Goal: Check status: Check status

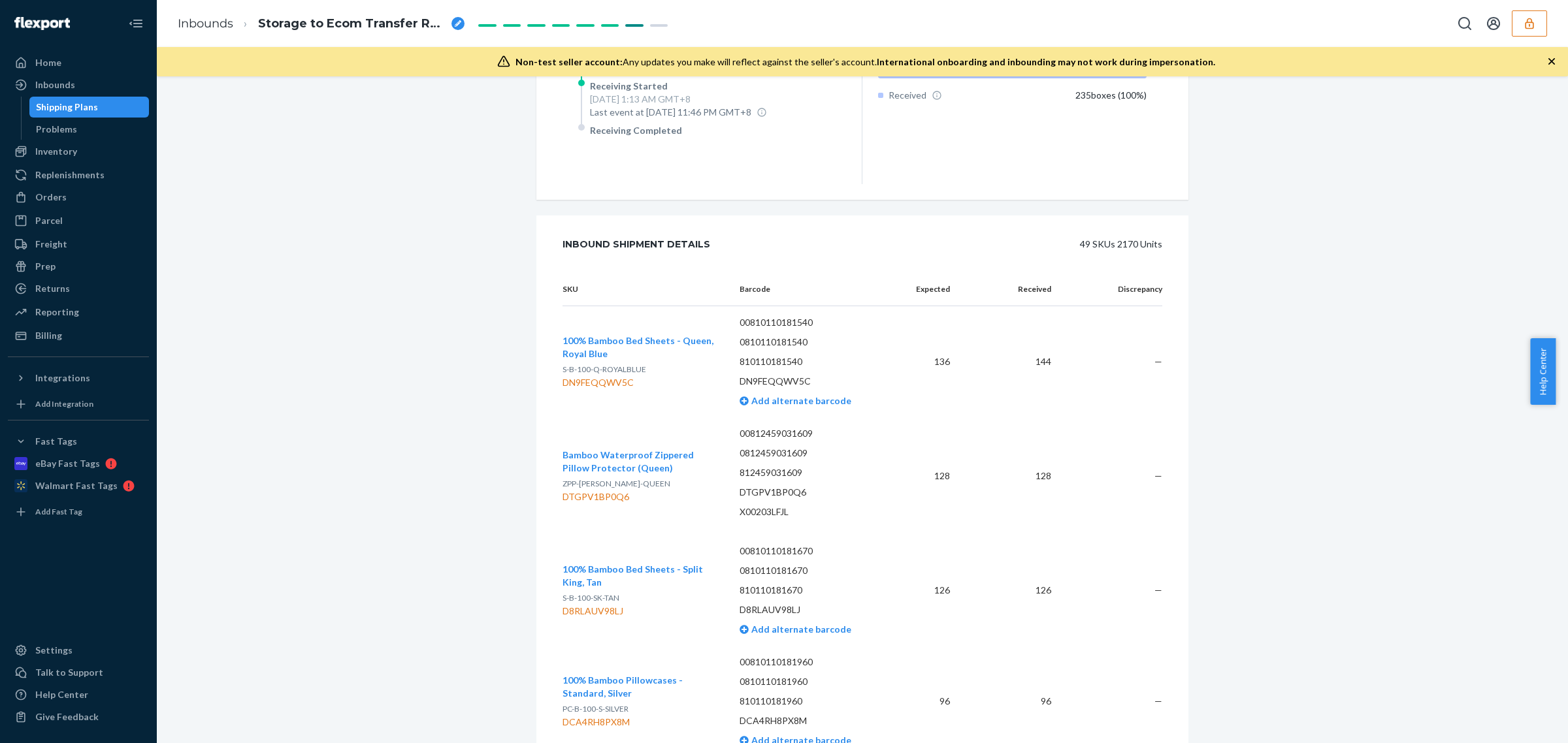
click at [1520, 20] on button "button" at bounding box center [1530, 23] width 36 height 27
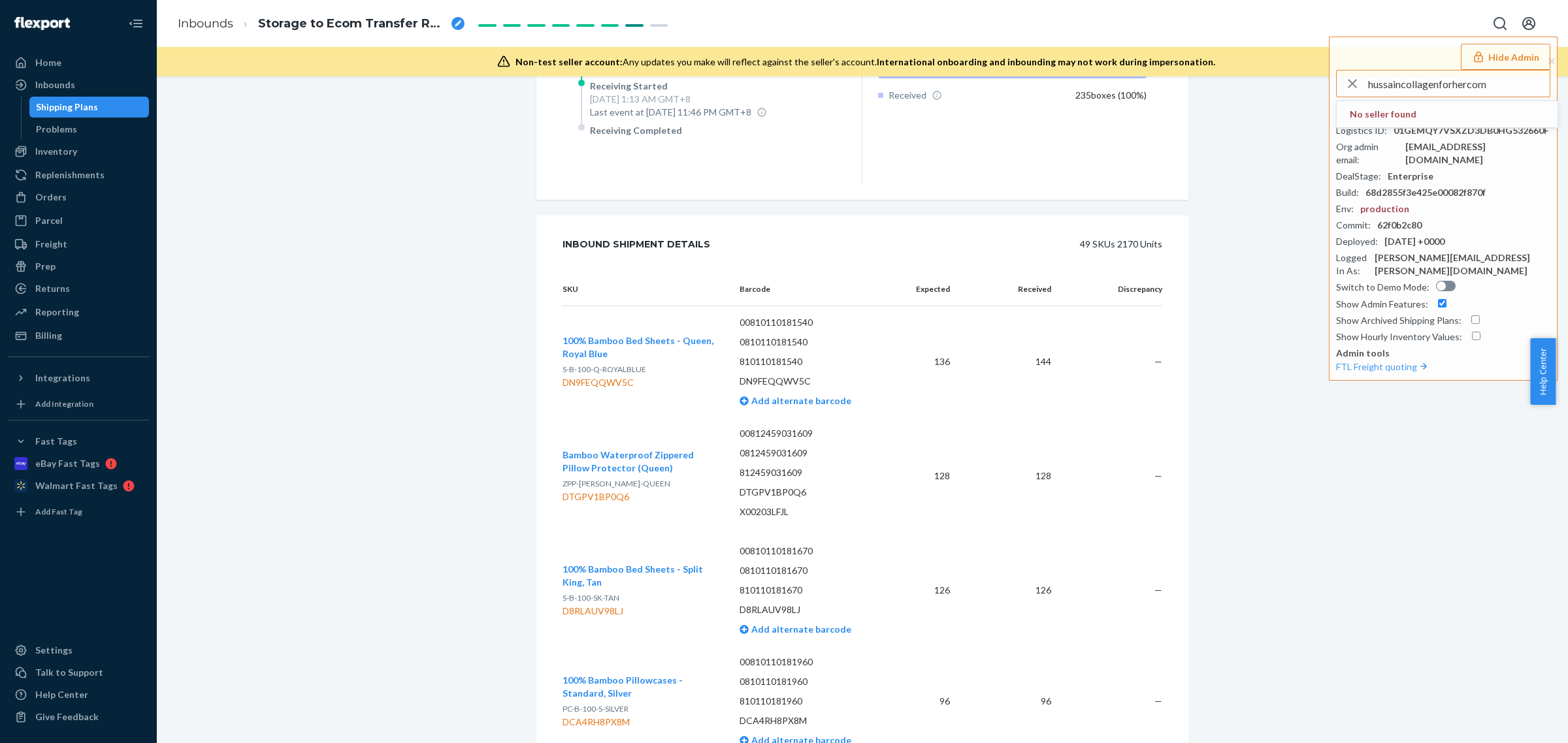
type input "hussaincollagenforhercom"
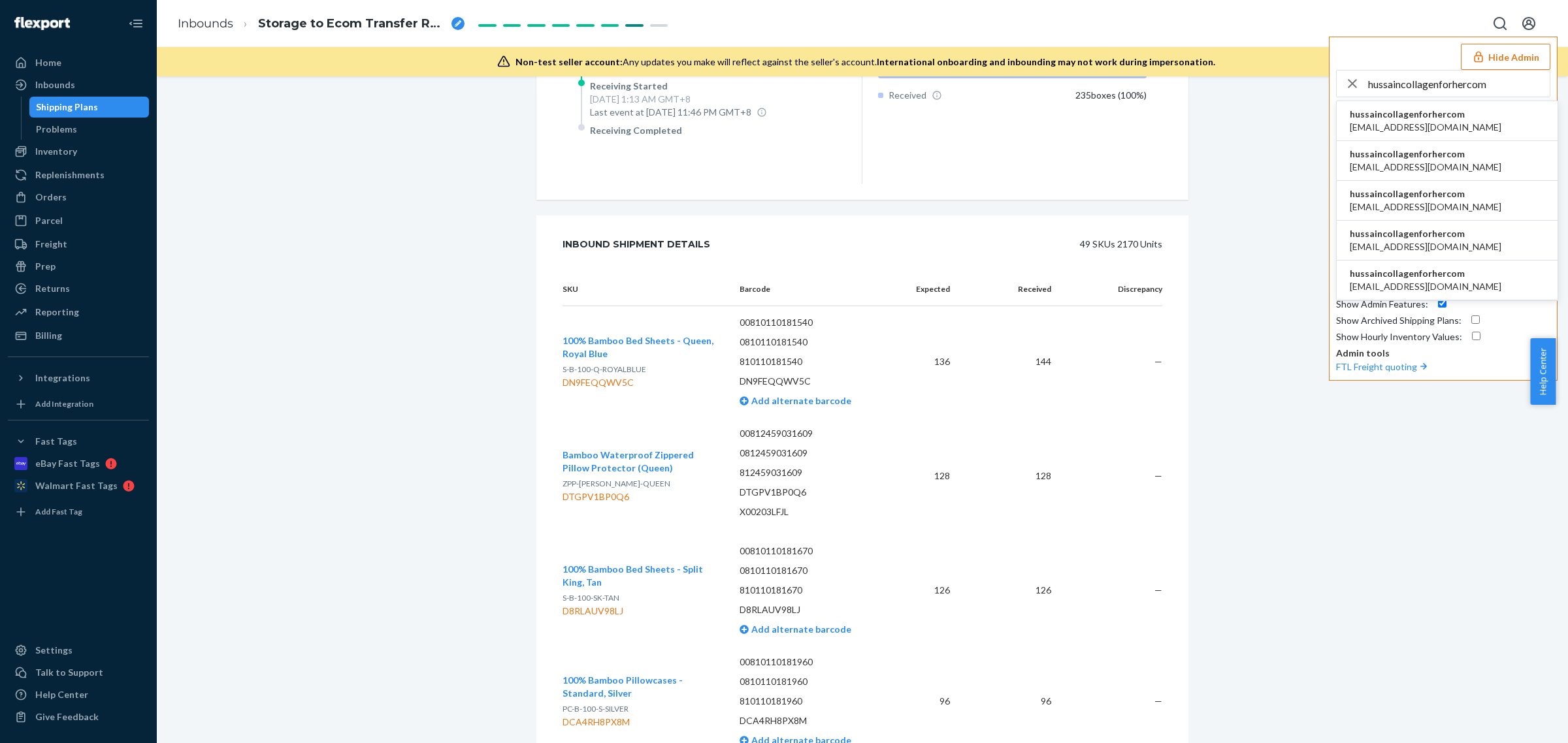
click at [1397, 128] on span "bharat@pacifichealthlabs.com" at bounding box center [1426, 127] width 152 height 13
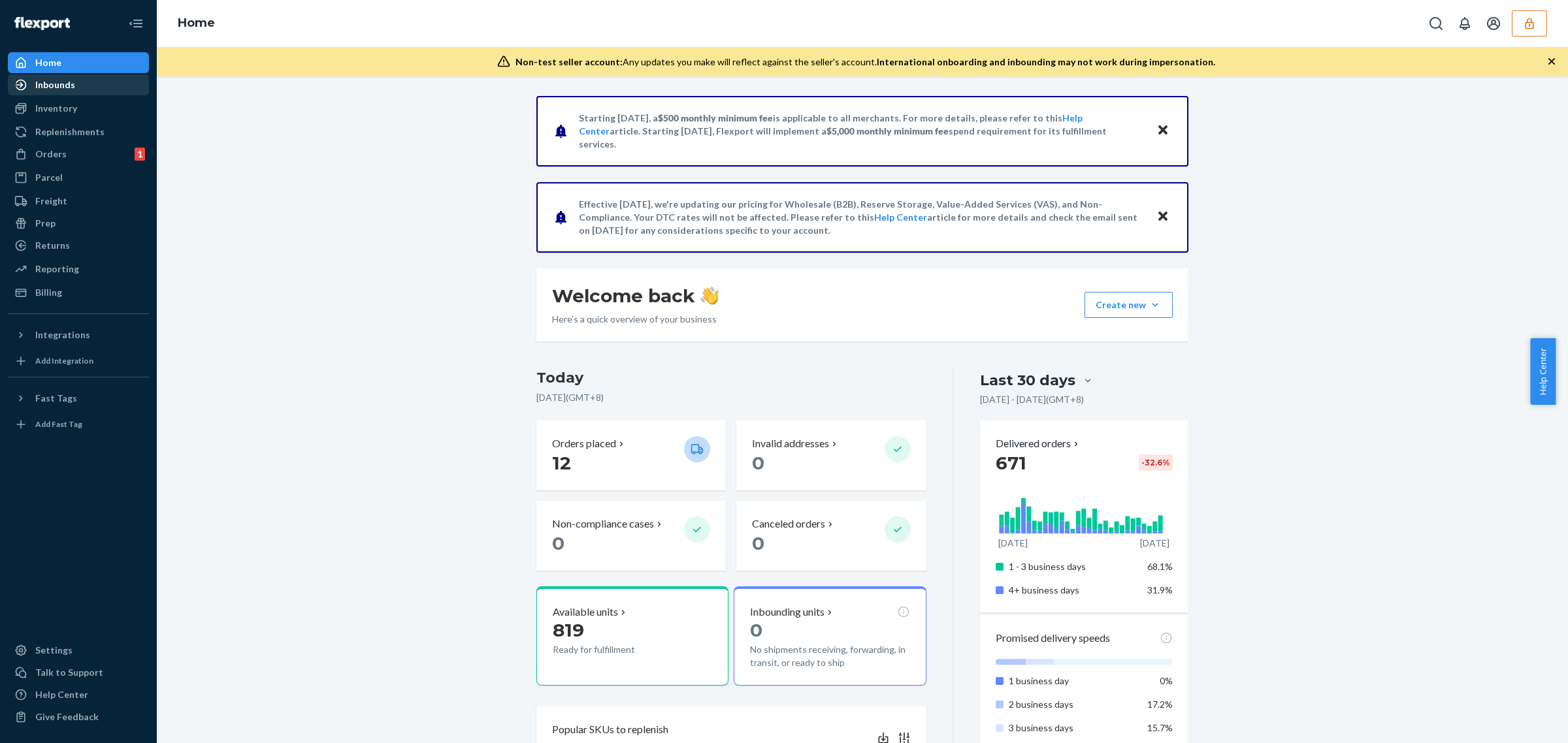
click at [53, 86] on div "Inbounds" at bounding box center [56, 85] width 40 height 13
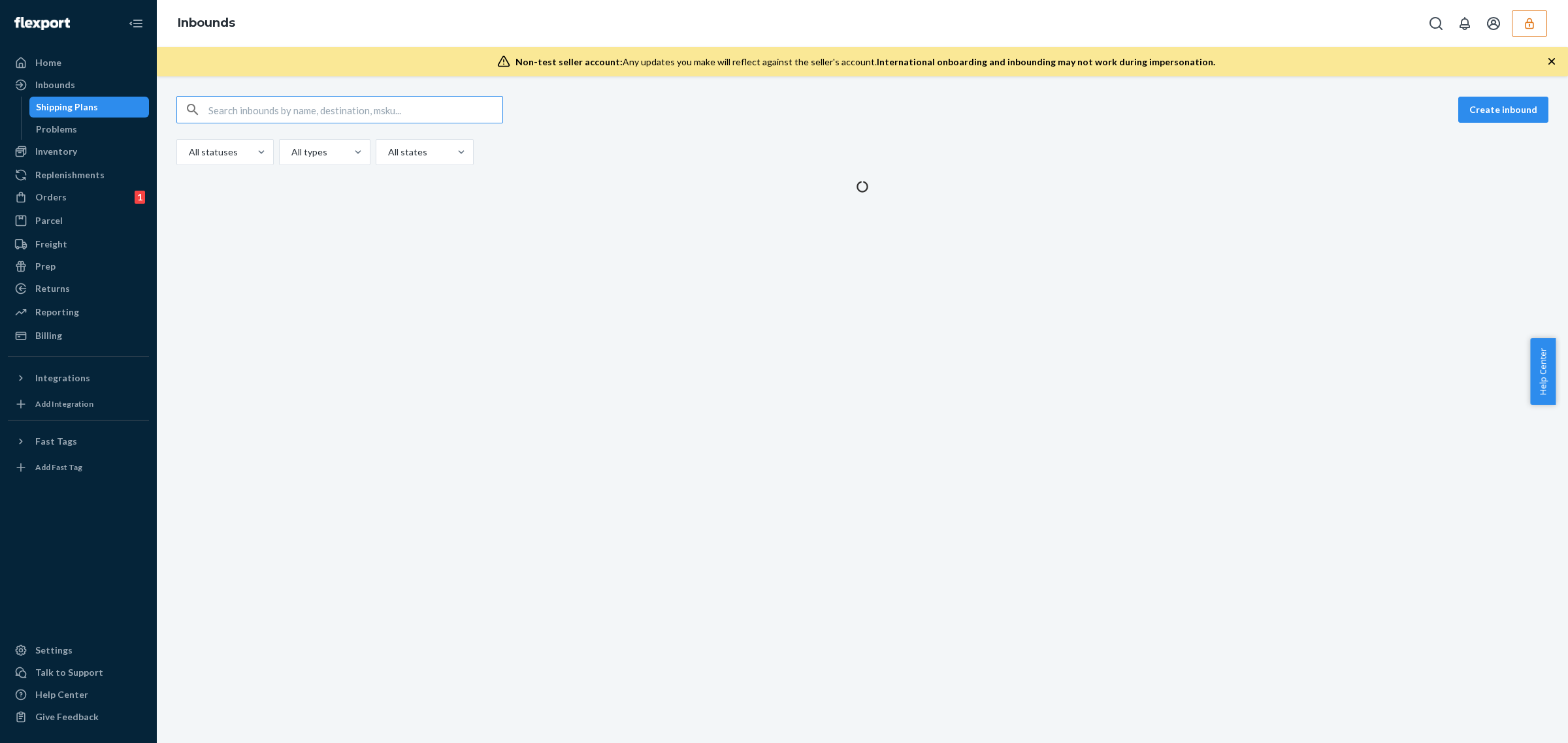
click at [416, 114] on input "text" at bounding box center [355, 110] width 294 height 27
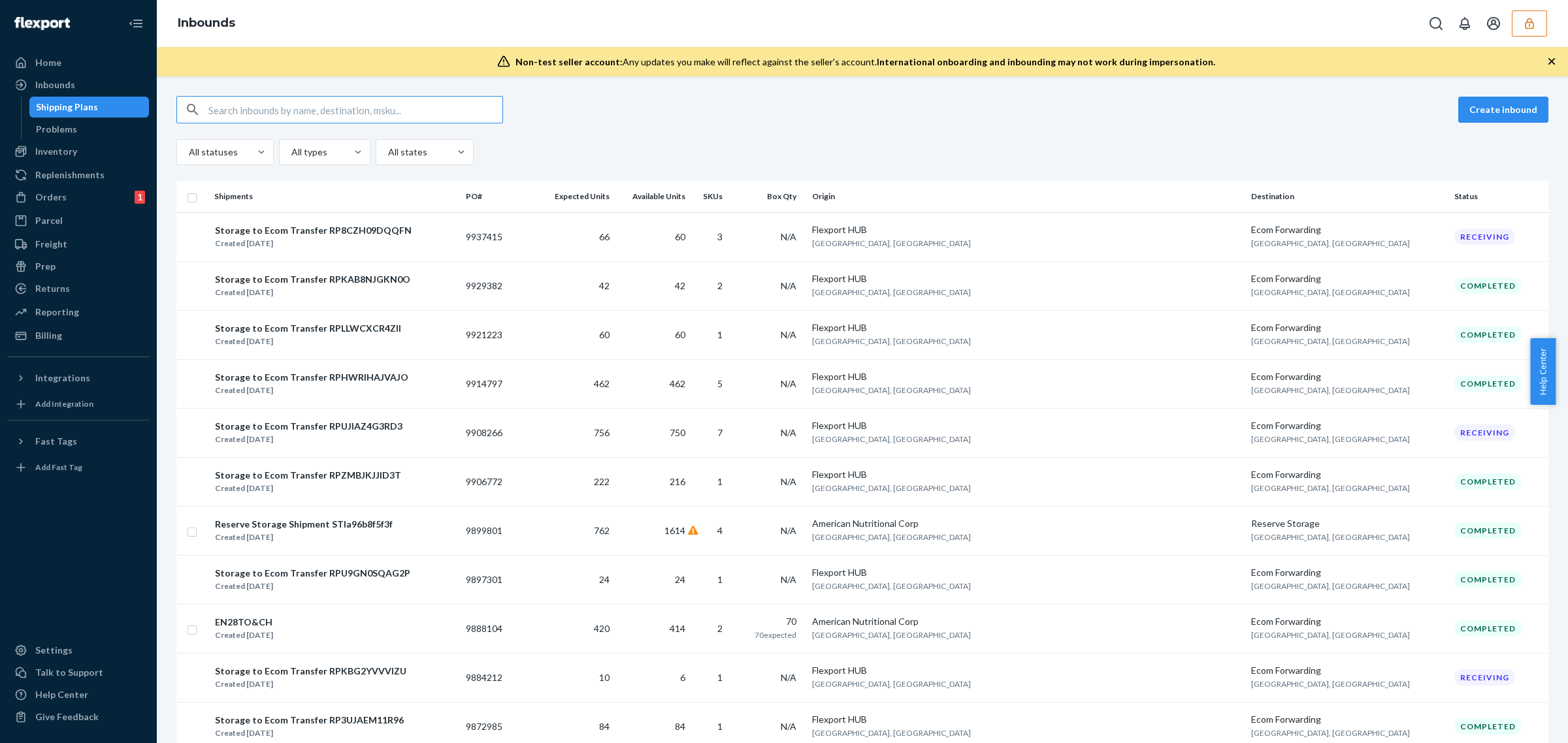
click at [447, 113] on input "text" at bounding box center [355, 110] width 294 height 27
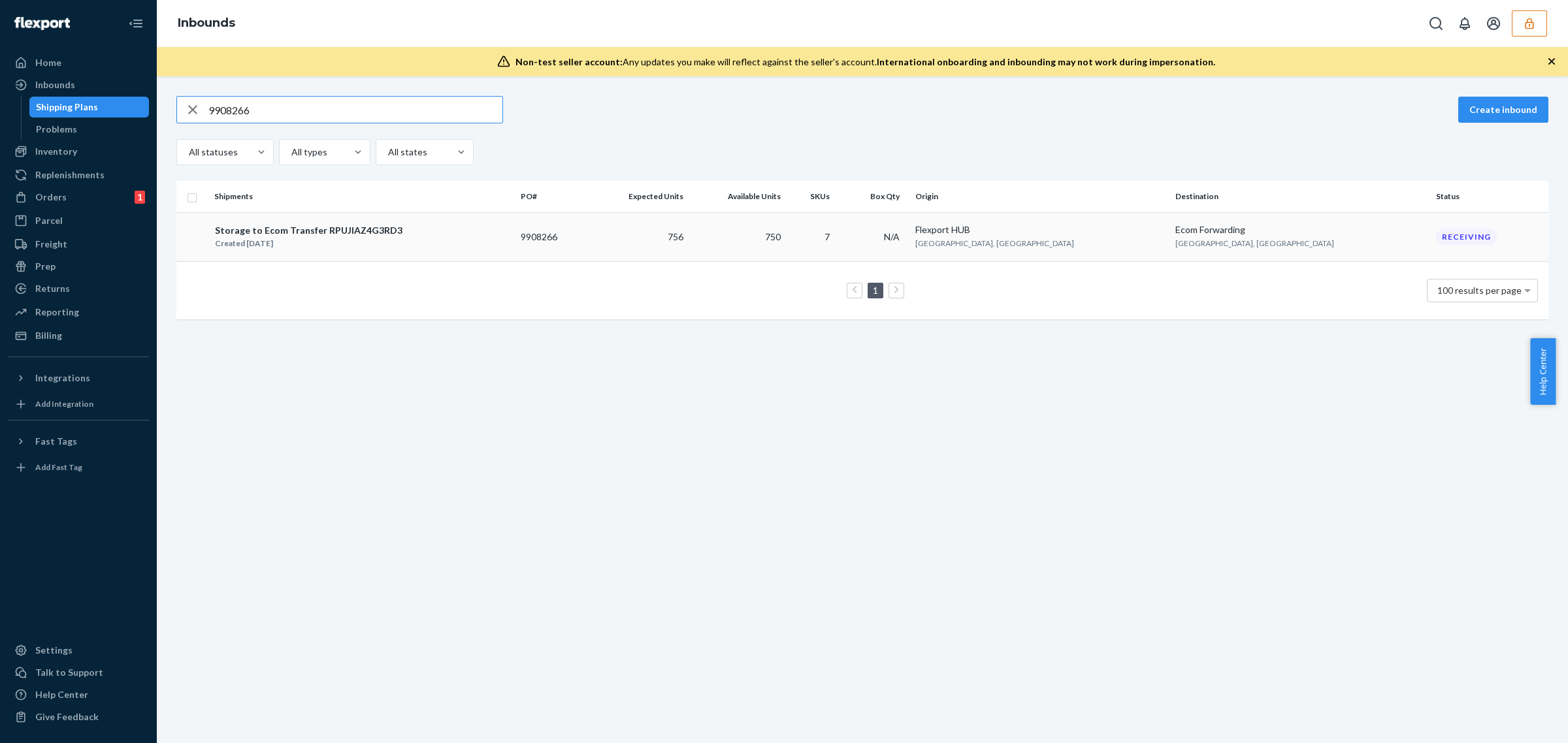
type input "9908266"
click at [688, 232] on td "756" at bounding box center [638, 237] width 101 height 49
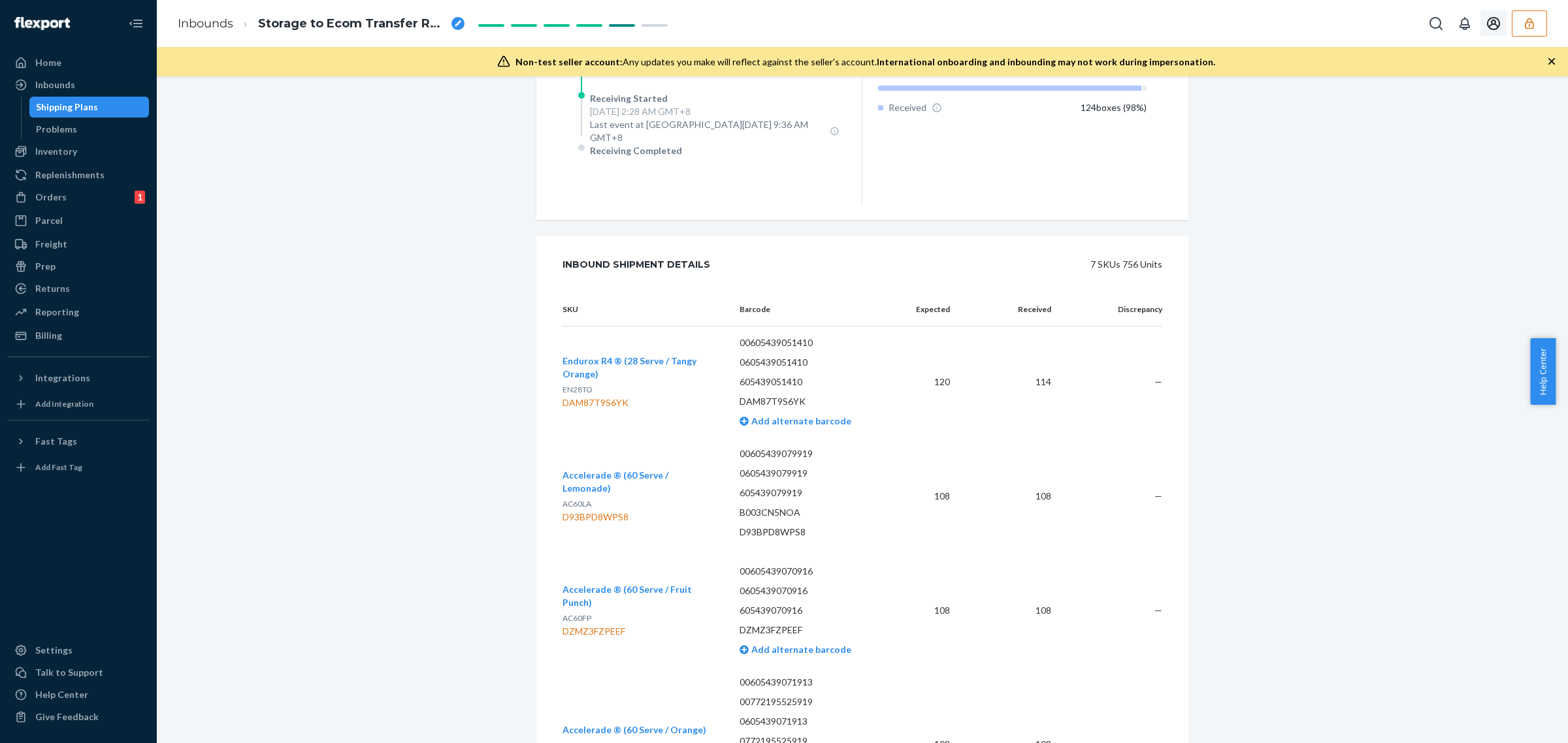
drag, startPoint x: 1533, startPoint y: 24, endPoint x: 1519, endPoint y: 24, distance: 14.0
click at [1533, 24] on icon "button" at bounding box center [1530, 24] width 13 height 13
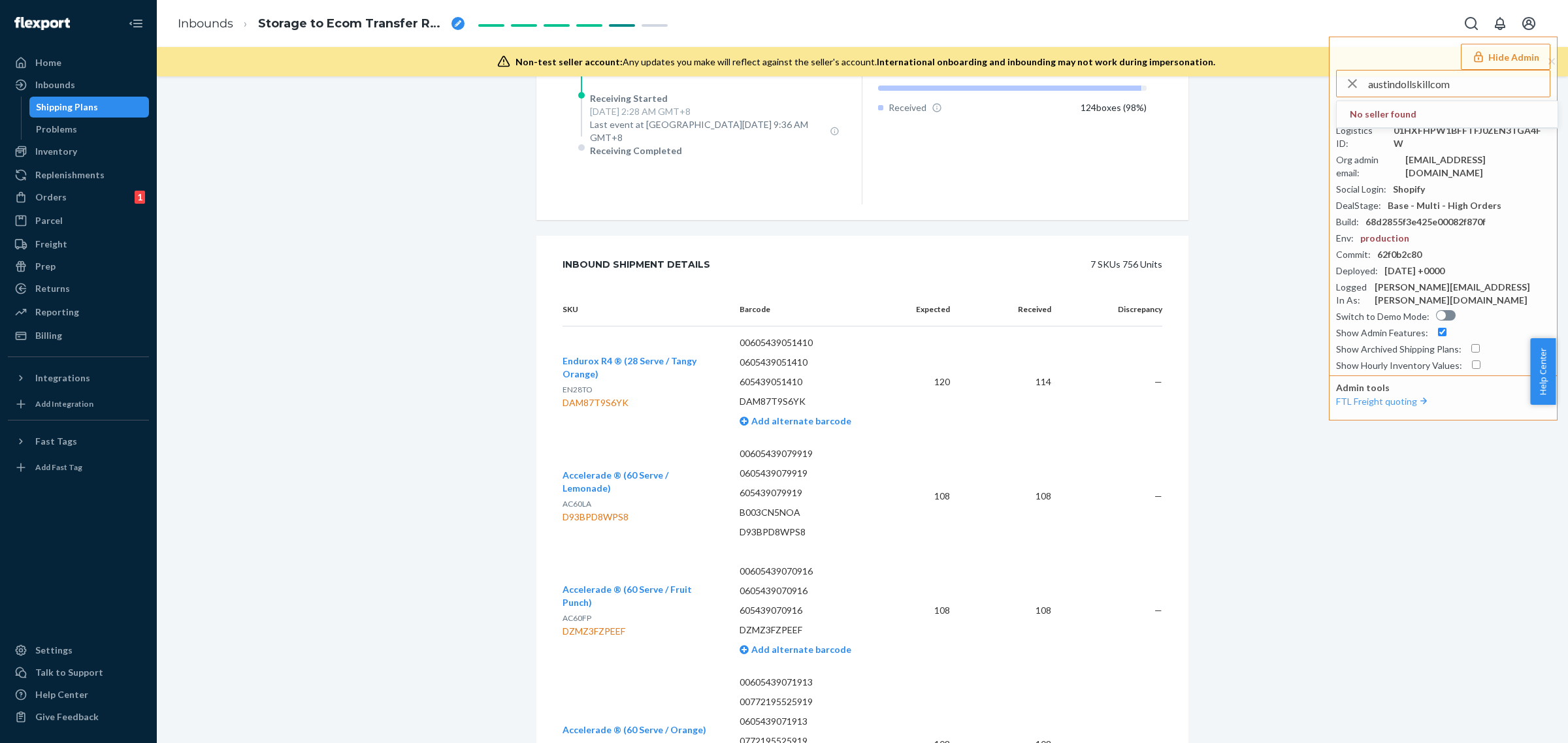
type input "austindollskillcom"
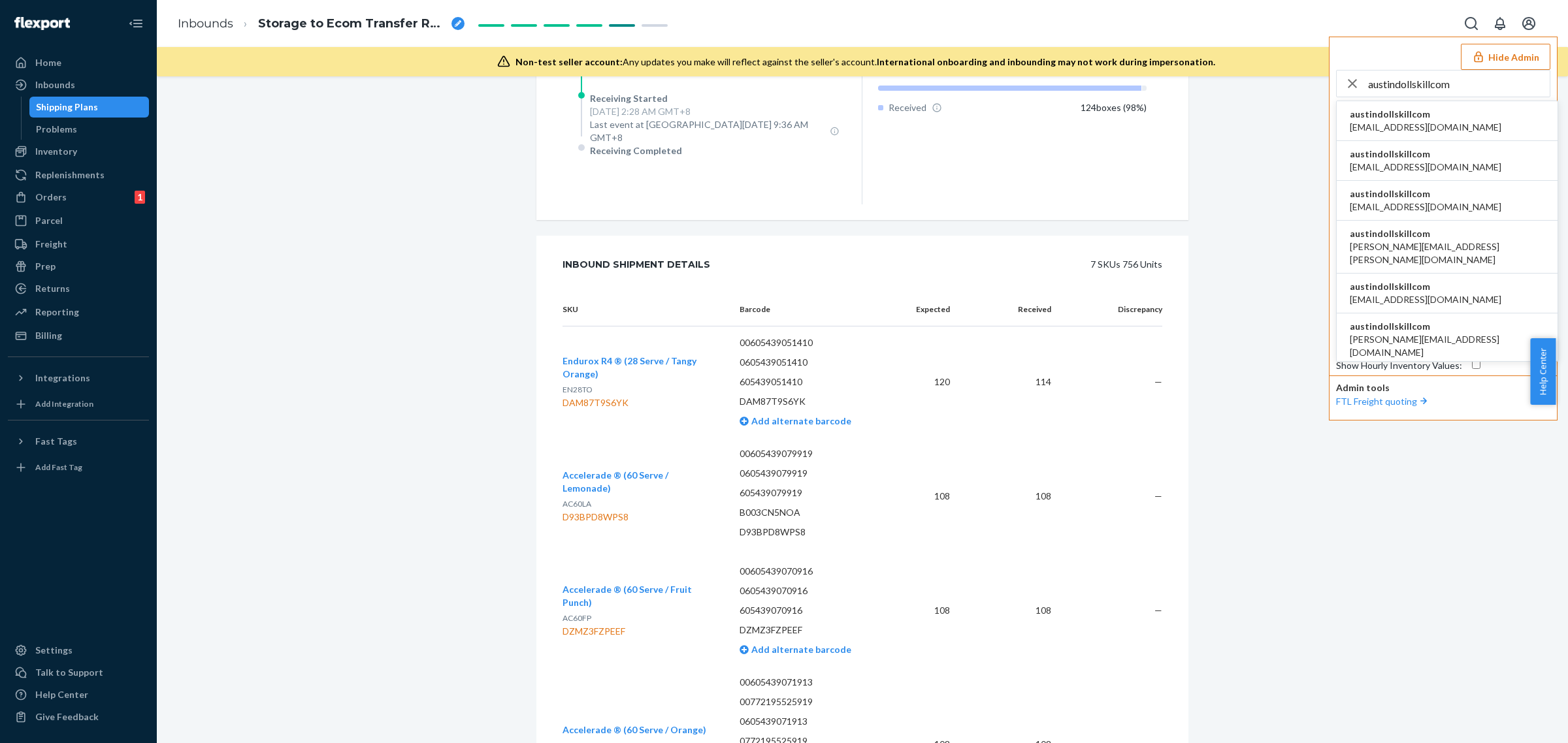
click at [1360, 129] on span "alyssa@dollskill.com" at bounding box center [1426, 127] width 152 height 13
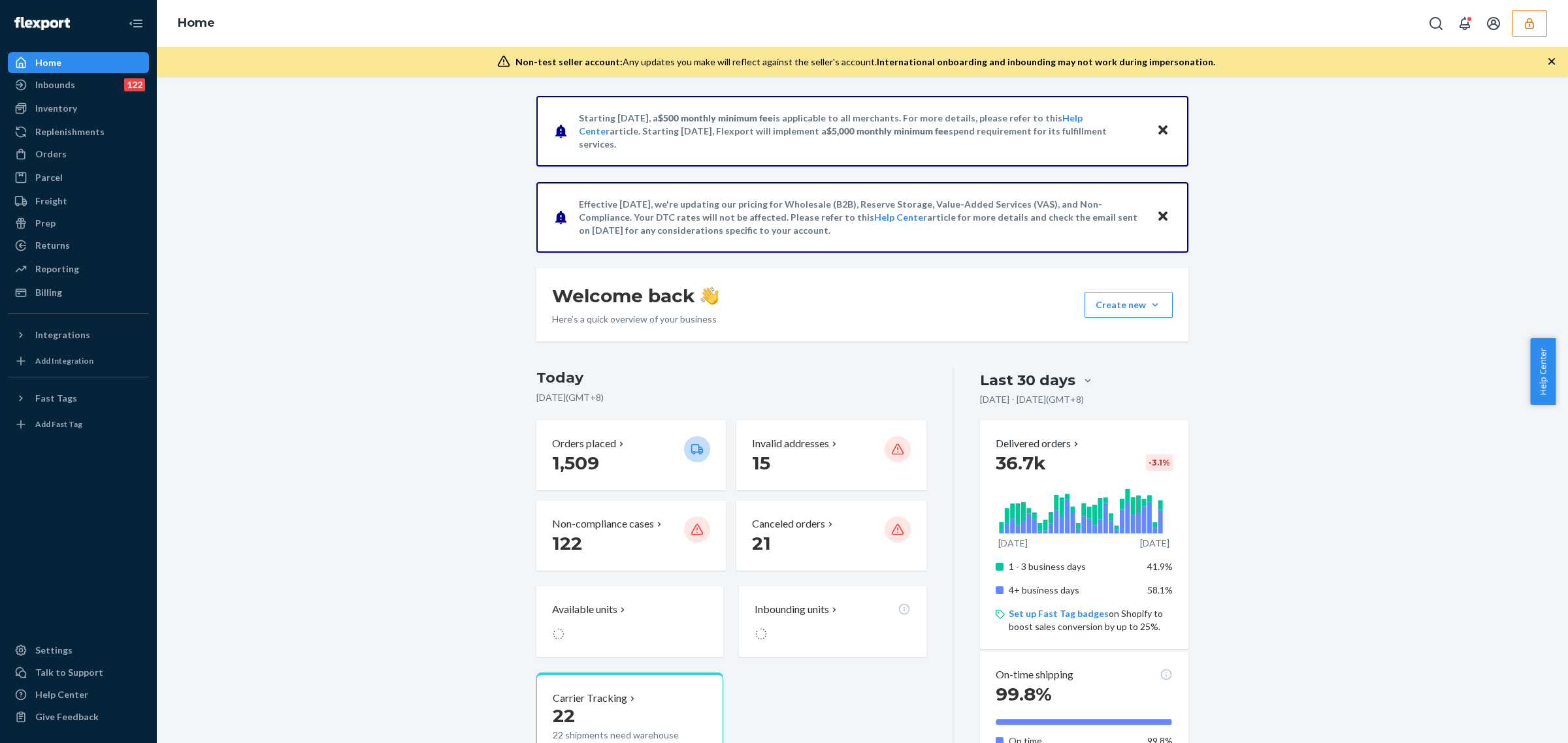
drag, startPoint x: 81, startPoint y: 103, endPoint x: 150, endPoint y: 123, distance: 71.8
click at [81, 103] on div "Inventory" at bounding box center [78, 108] width 138 height 18
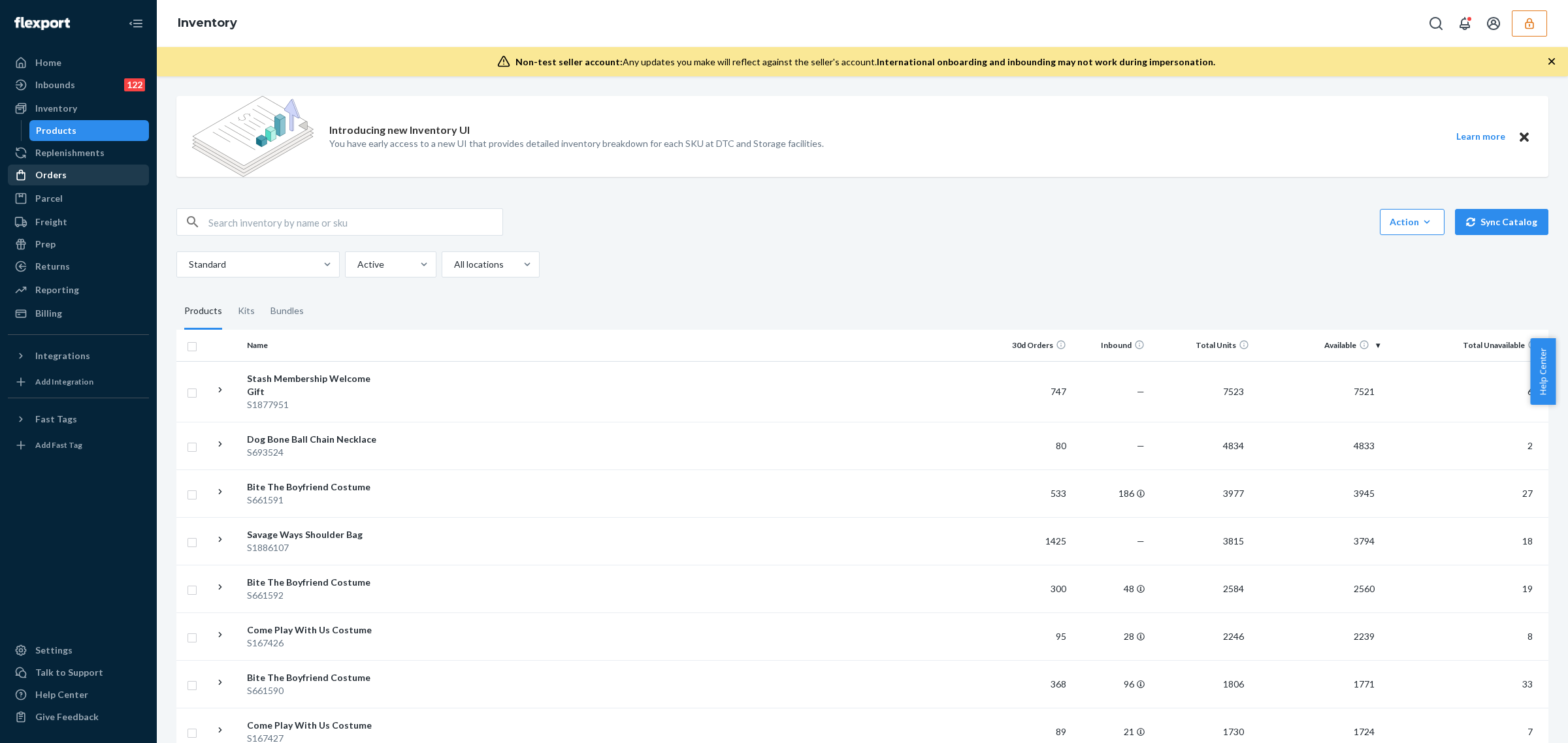
click at [91, 175] on div "Orders" at bounding box center [78, 175] width 138 height 18
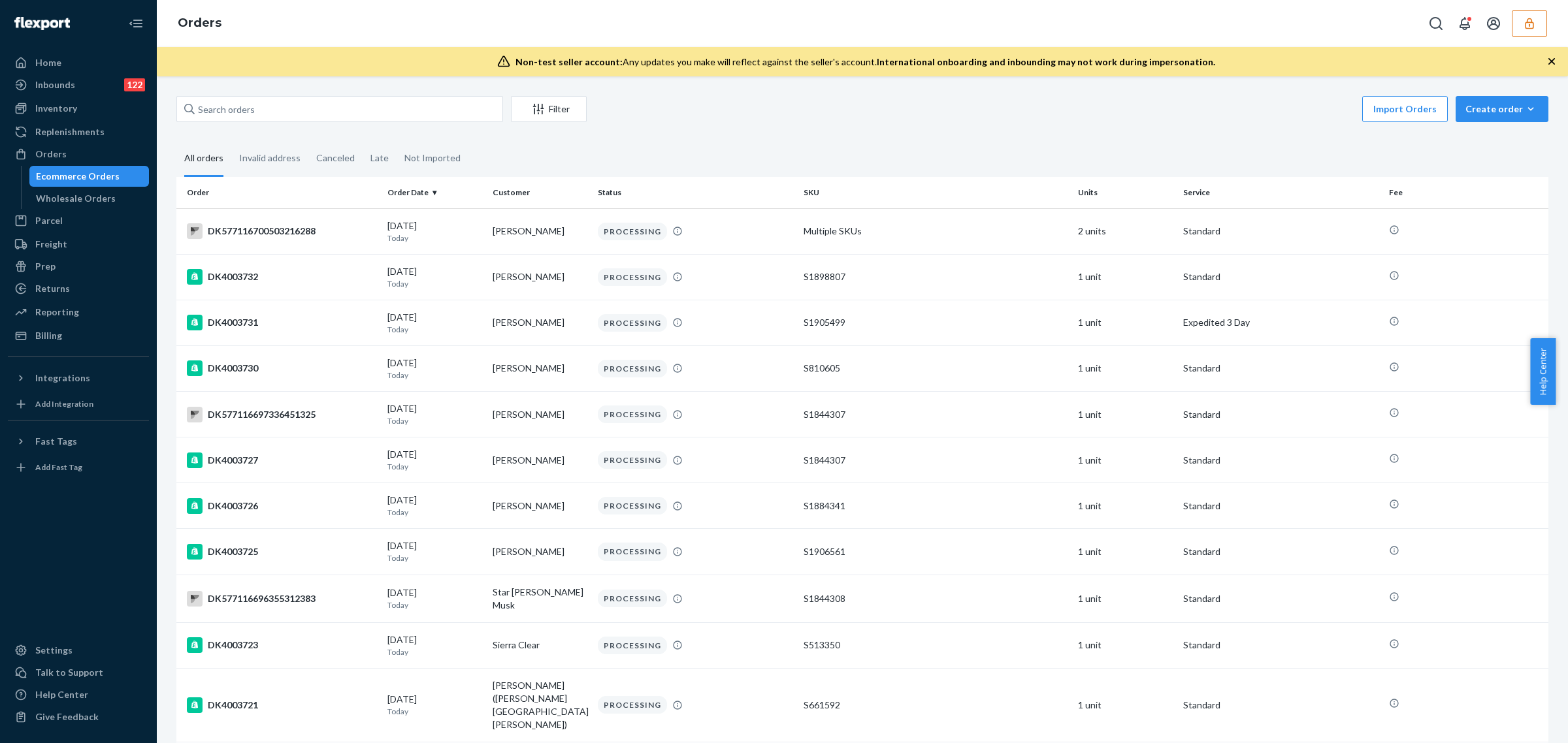
click at [438, 94] on div "Filter Import Orders Create order Ecommerce order Removal order All orders Inva…" at bounding box center [862, 410] width 1411 height 667
click at [428, 104] on input "text" at bounding box center [340, 109] width 327 height 27
paste input "DK3971807"
type input "DK3971807"
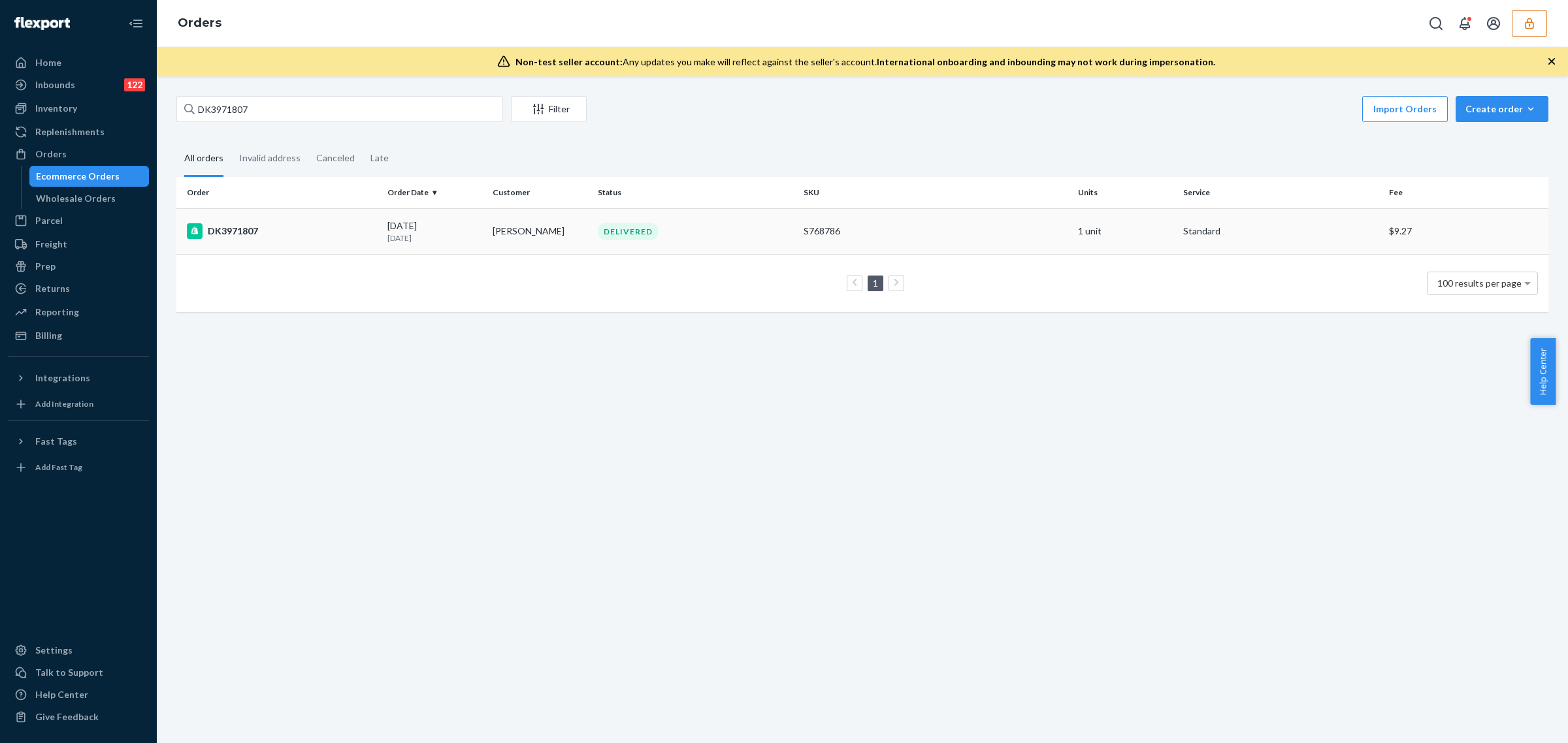
click at [759, 239] on div "DELIVERED" at bounding box center [695, 231] width 200 height 17
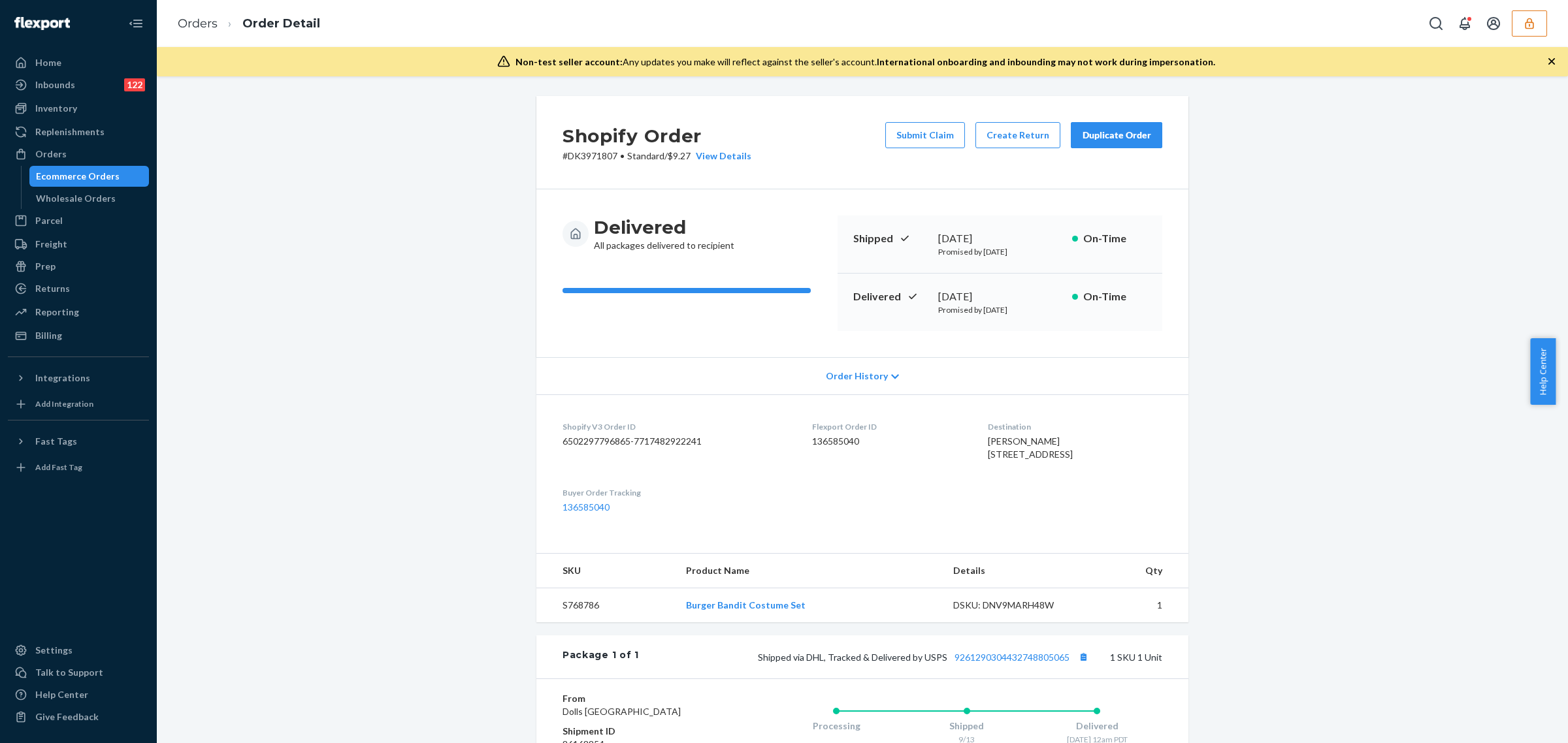
click at [1013, 612] on div "DSKU: DNV9MARH48W" at bounding box center [1014, 606] width 123 height 13
copy div "DNV9MARH48W"
drag, startPoint x: 699, startPoint y: 160, endPoint x: 647, endPoint y: 155, distance: 52.2
click at [655, 155] on div "Shopify Order # DK3971807 • Standard / $9.27 View Details" at bounding box center [657, 142] width 189 height 40
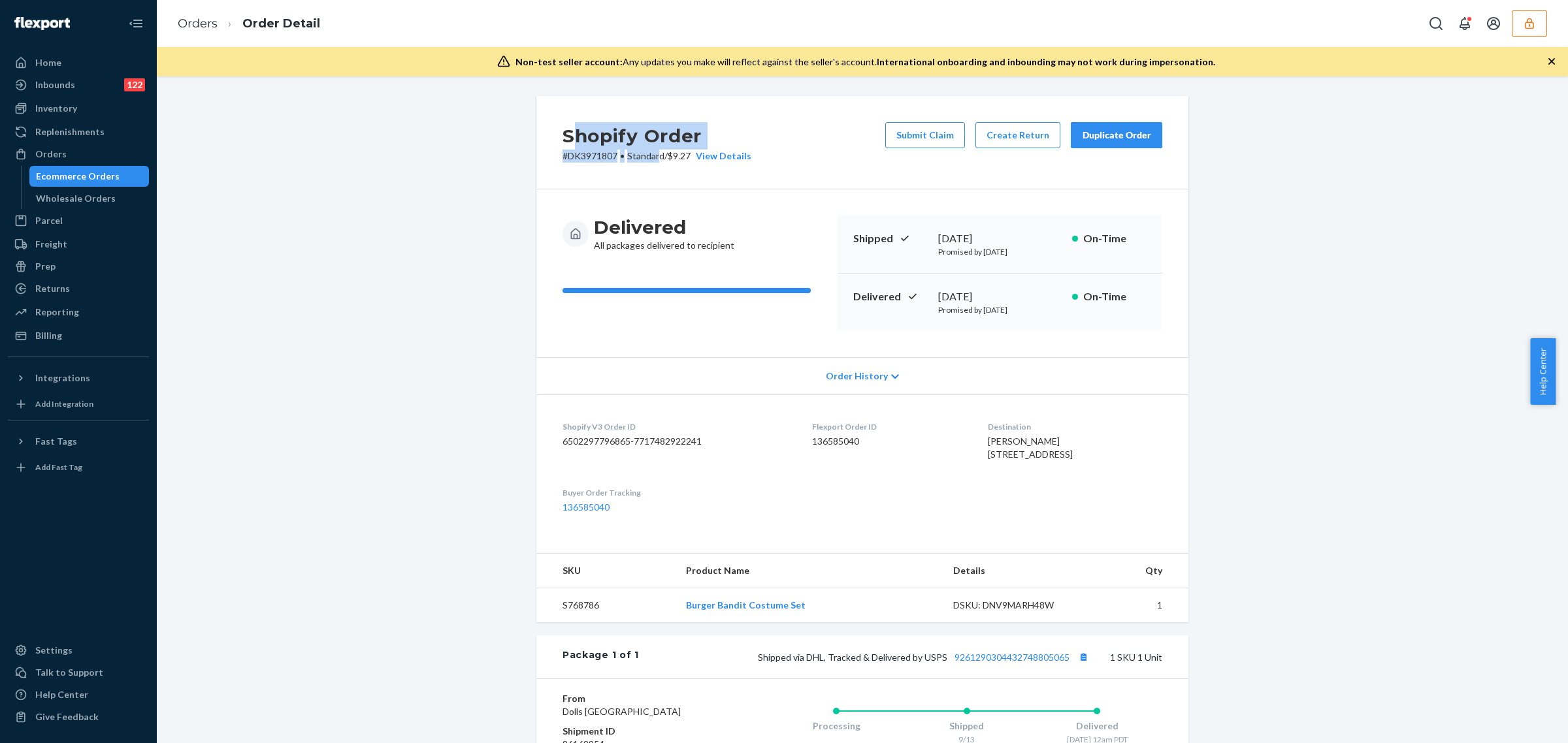
click at [600, 147] on h2 "Shopify Order" at bounding box center [657, 135] width 189 height 27
drag, startPoint x: 554, startPoint y: 135, endPoint x: 611, endPoint y: 154, distance: 60.1
click at [611, 154] on div "Shopify Order # DK3971807 • Standard / $9.27 View Details Submit Claim Create R…" at bounding box center [862, 143] width 652 height 93
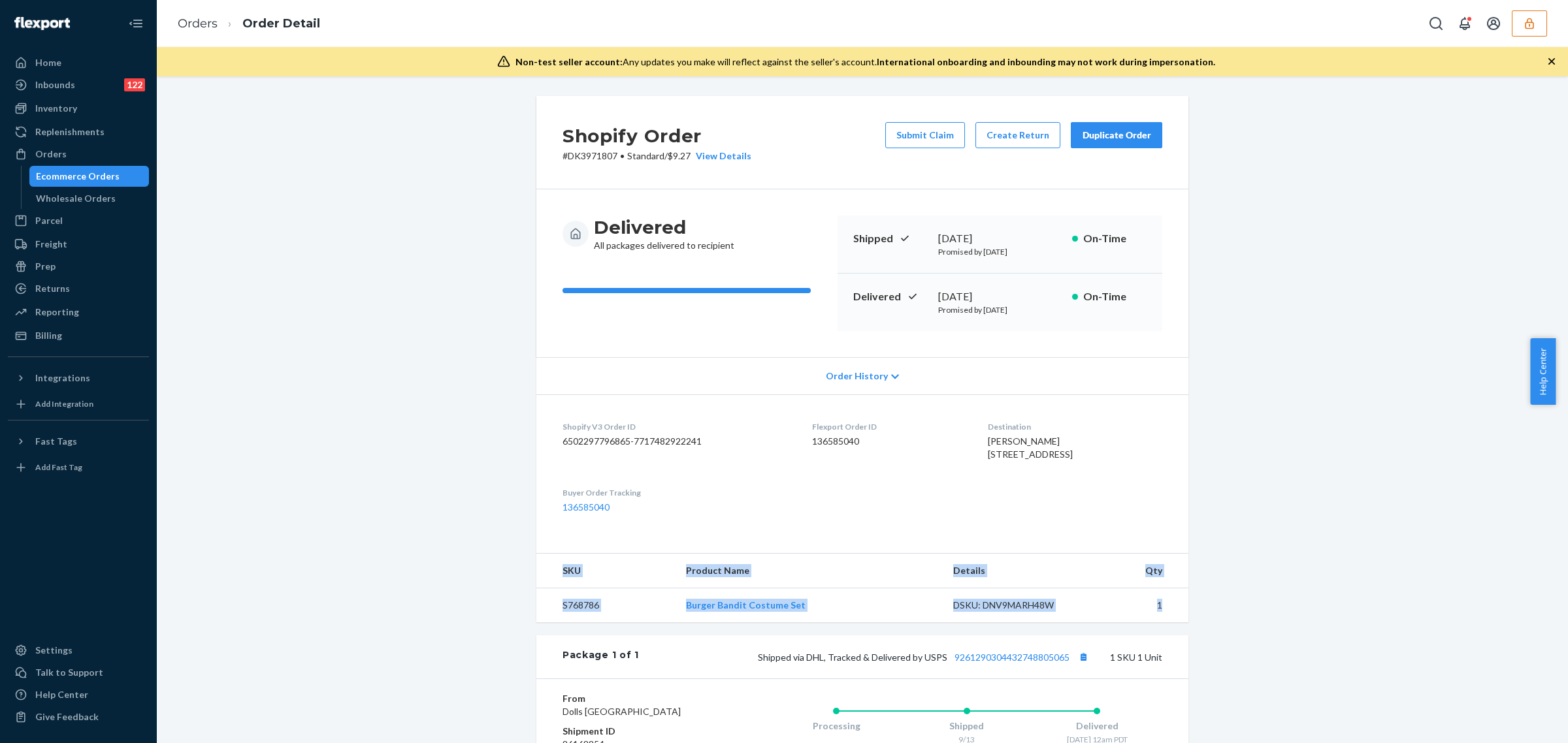
drag, startPoint x: 552, startPoint y: 601, endPoint x: 1174, endPoint y: 634, distance: 622.9
click at [1174, 622] on table "SKU Product Name Details Qty S768786 Burger Bandit Costume Set DSKU: DNV9MARH48…" at bounding box center [862, 587] width 652 height 69
click at [1520, 33] on button "button" at bounding box center [1530, 23] width 36 height 27
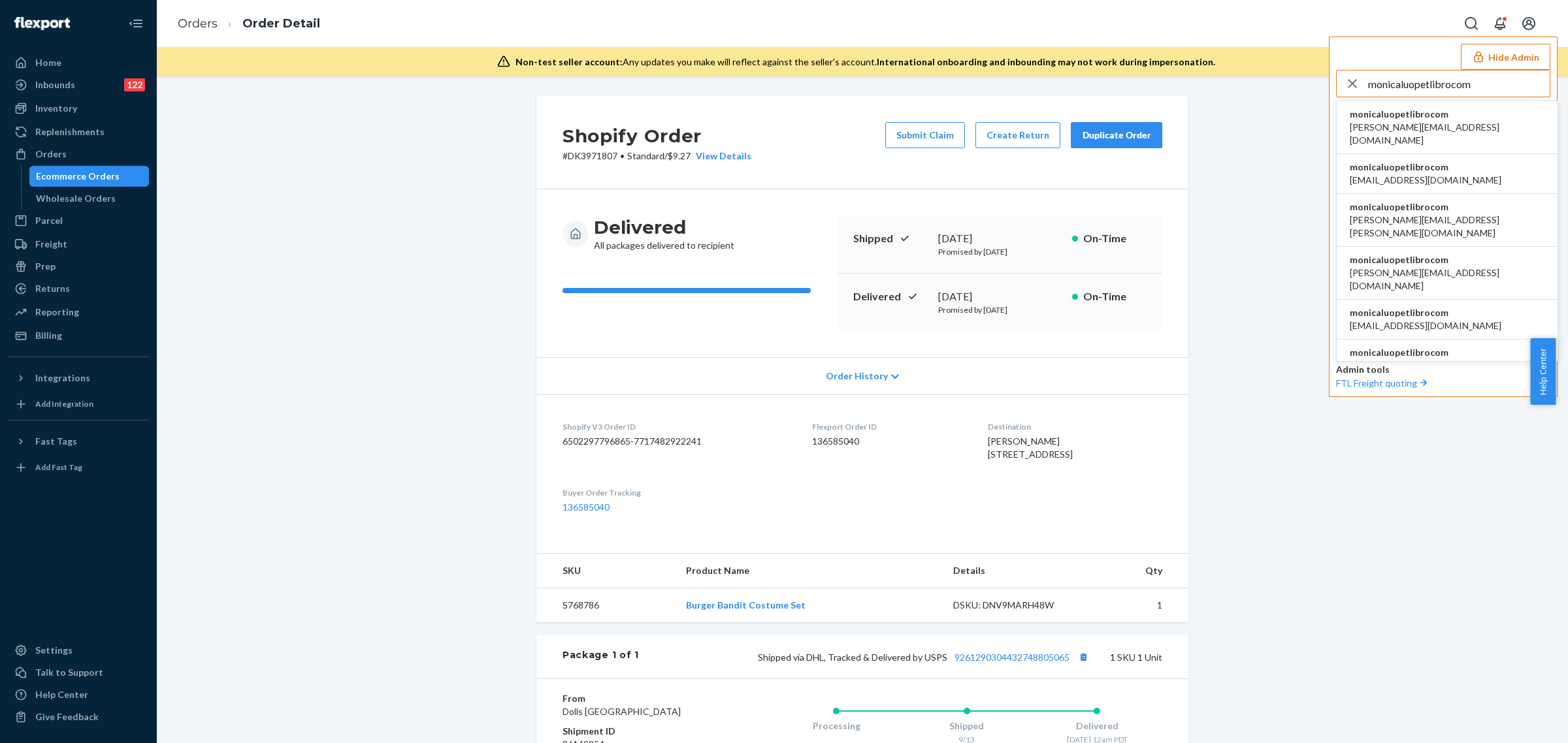
type input "monicaluopetlibrocom"
click at [1416, 112] on span "monicaluopetlibrocom" at bounding box center [1447, 114] width 195 height 13
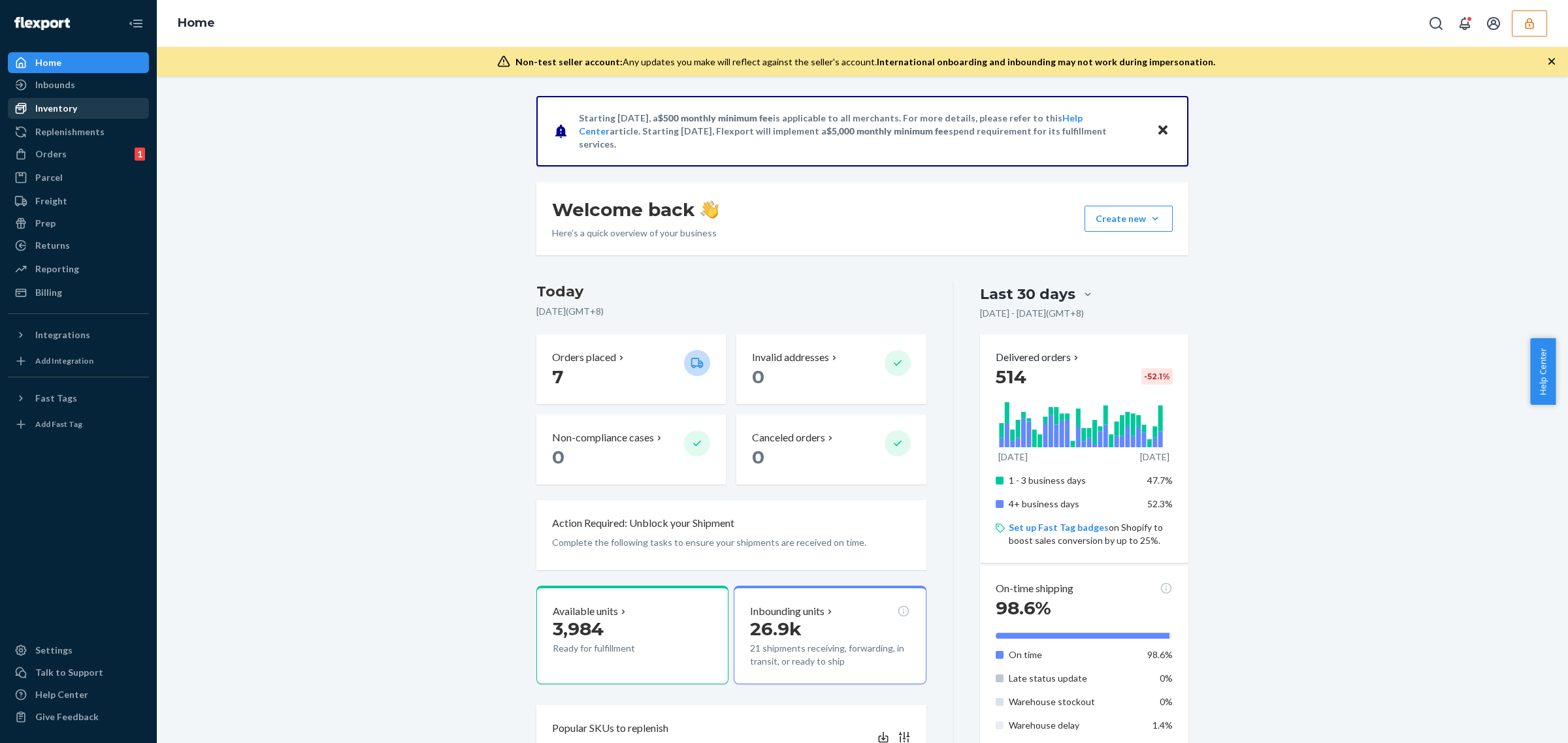
click at [94, 113] on div "Inventory" at bounding box center [78, 108] width 138 height 18
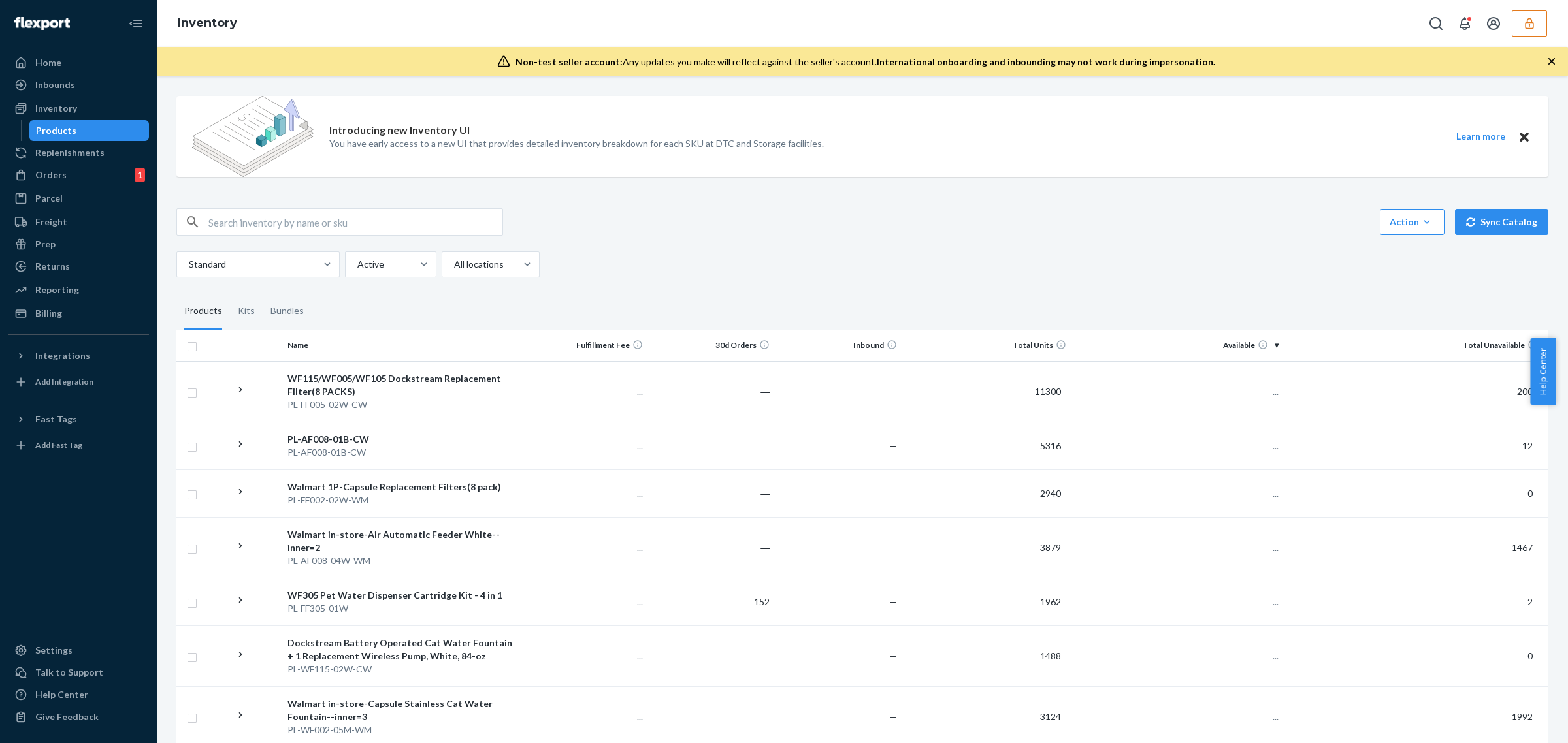
click at [371, 216] on input "text" at bounding box center [355, 221] width 294 height 27
paste input "DGKXR7Q3WQD"
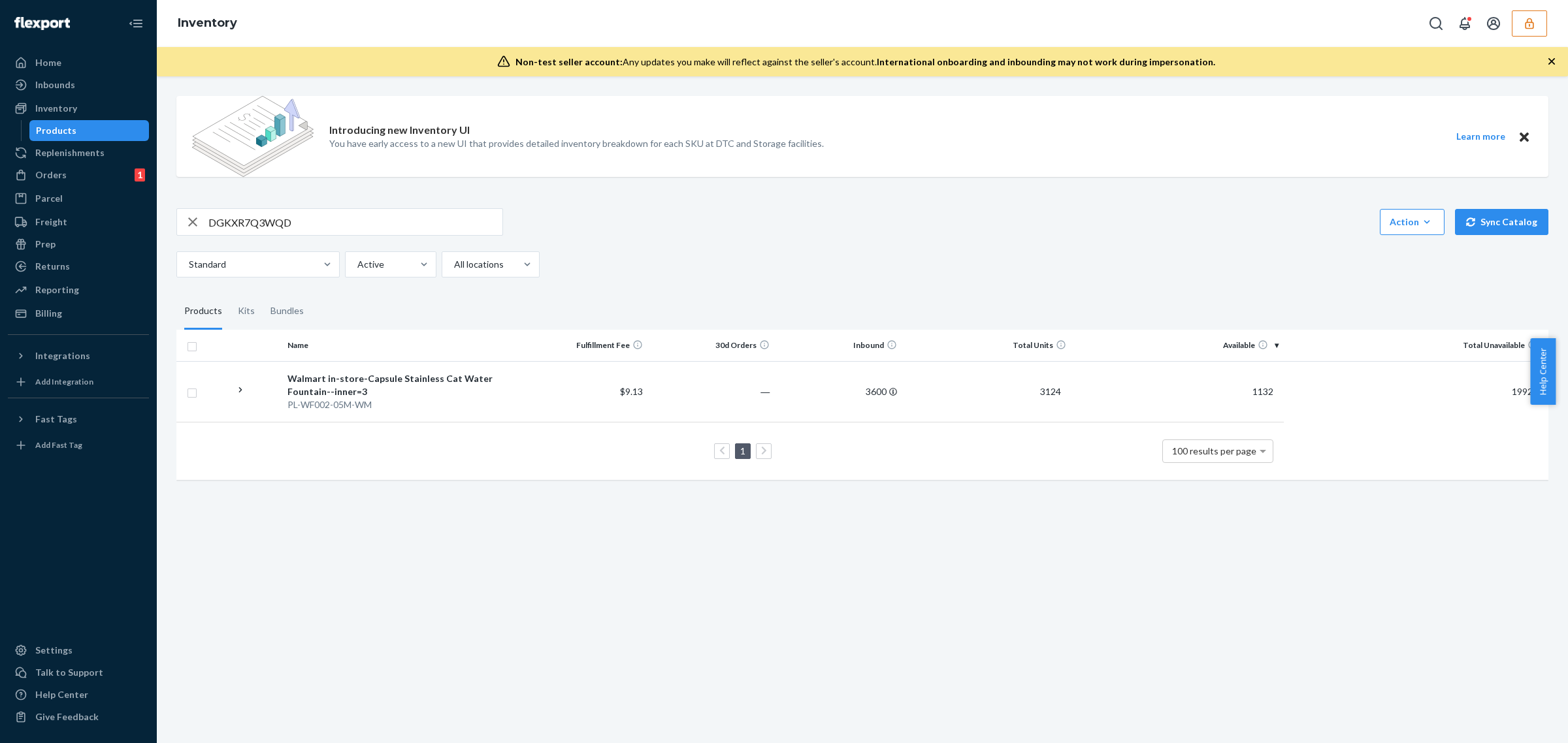
click at [257, 220] on input "DGKXR7Q3WQD" at bounding box center [355, 221] width 294 height 27
paste input "CW5YAXGXAJ"
type input "DCW5YAXGXAJ"
click at [503, 389] on div "Walmart in-store-Air Automatic Feeder White--inner=2" at bounding box center [401, 385] width 228 height 27
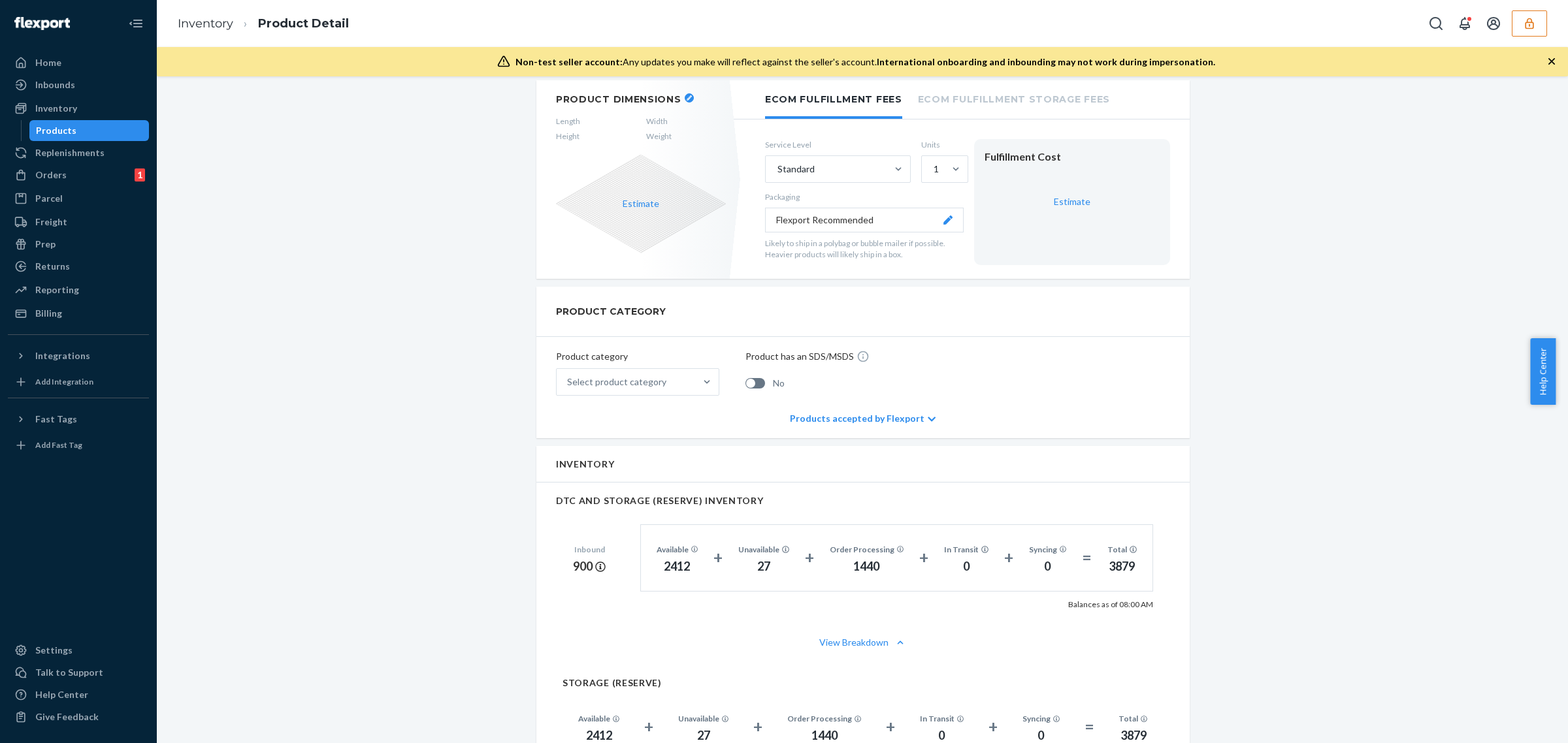
scroll to position [490, 0]
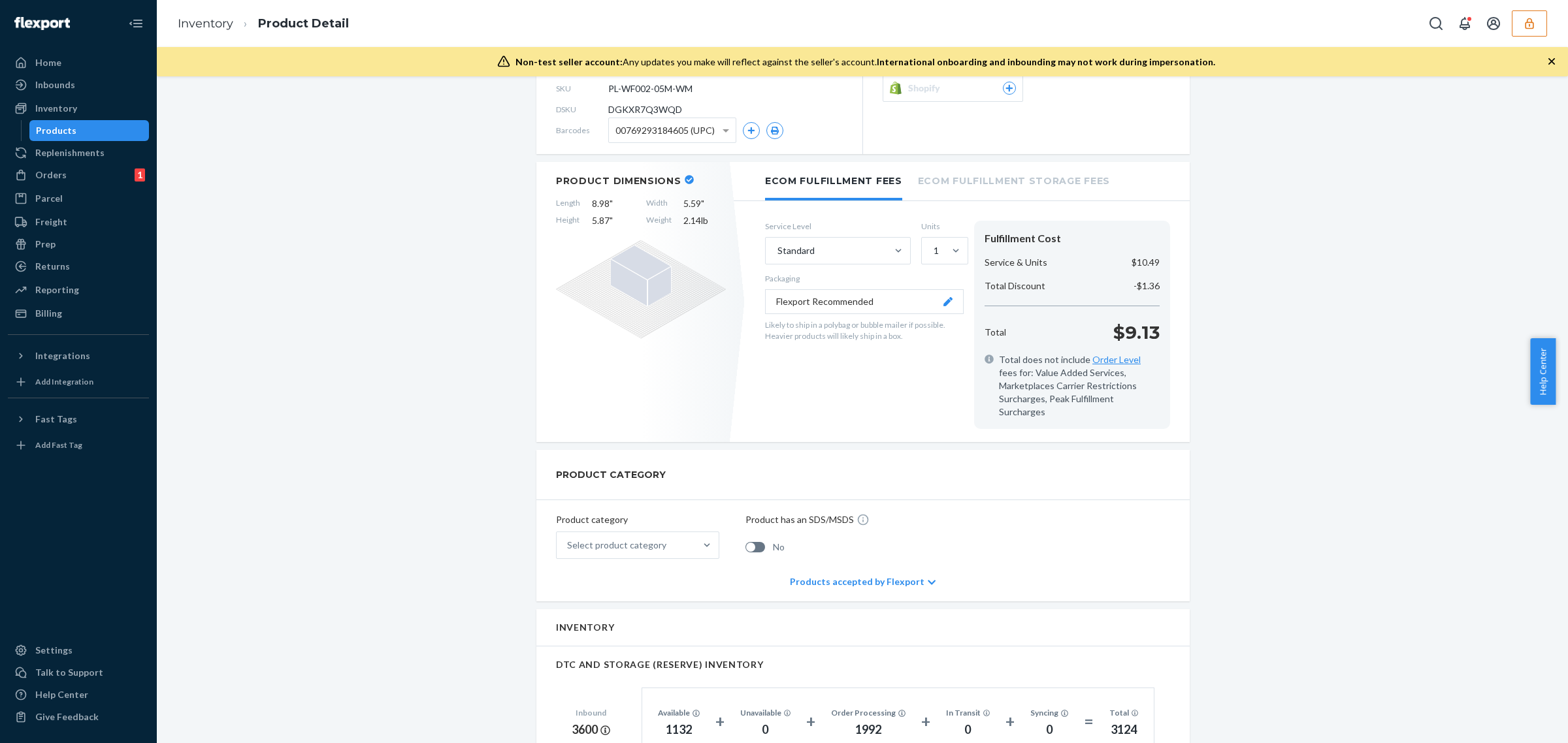
scroll to position [572, 0]
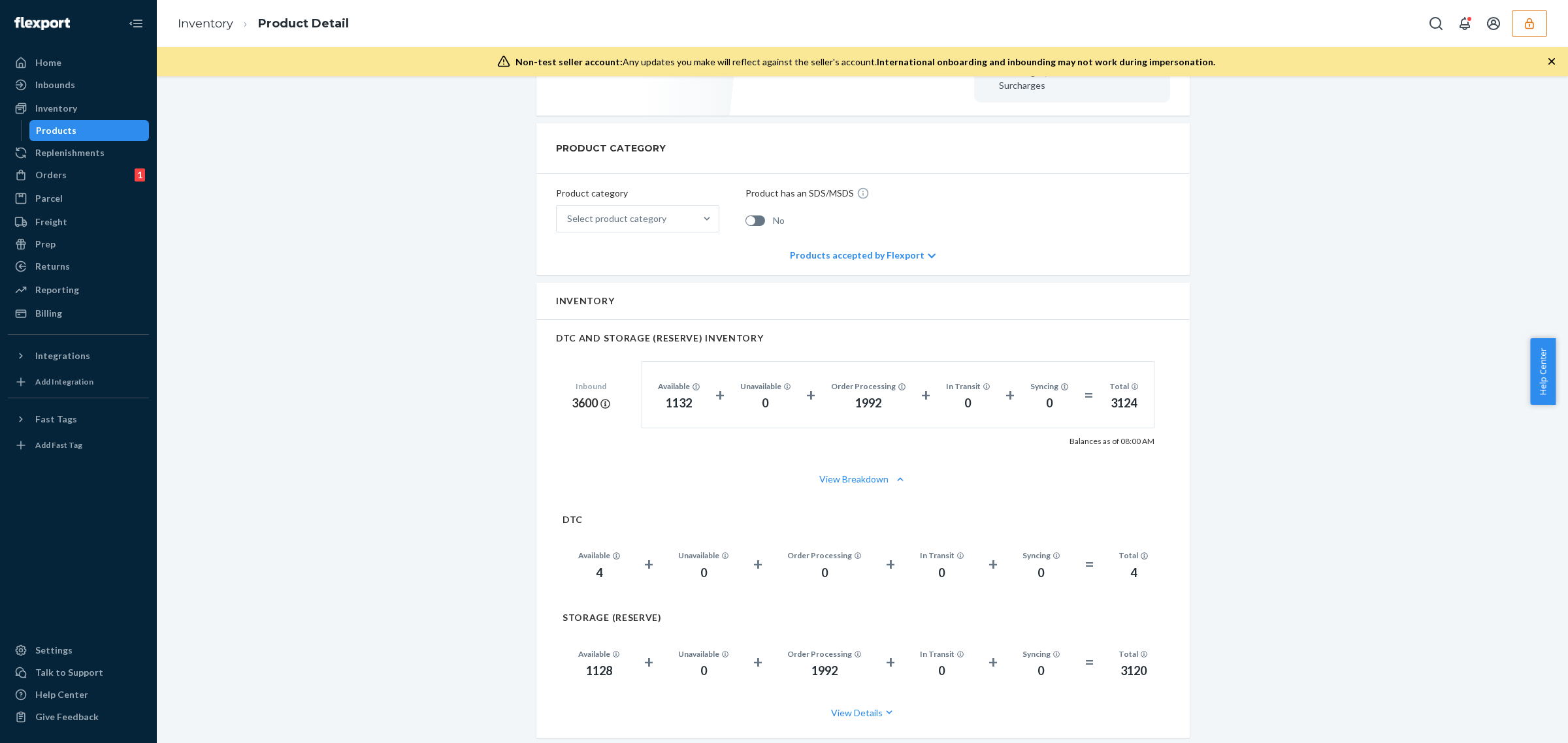
click at [1533, 27] on icon "button" at bounding box center [1530, 24] width 13 height 13
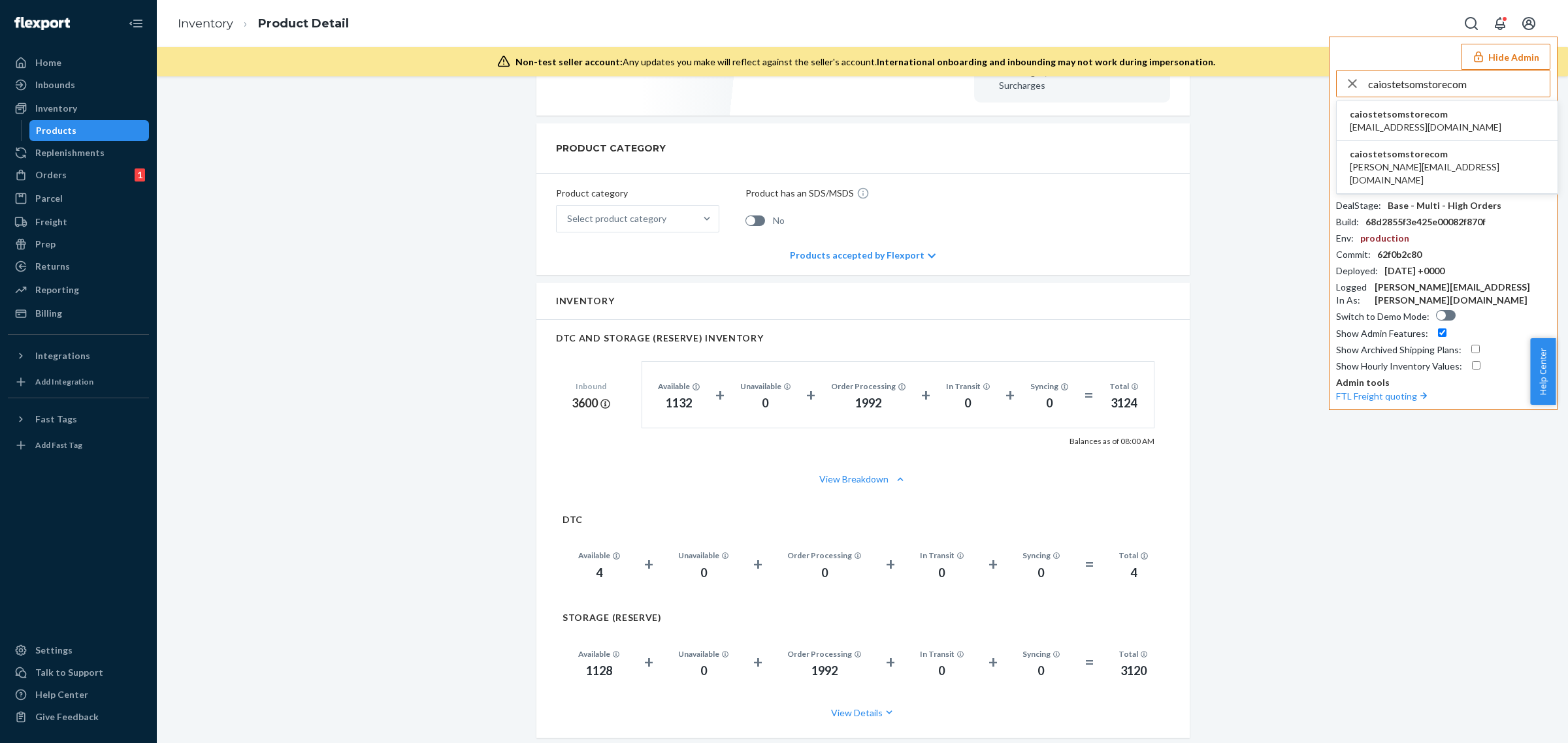
type input "caiostetsomstorecom"
click at [1391, 118] on span "caiostetsomstorecom" at bounding box center [1426, 114] width 152 height 13
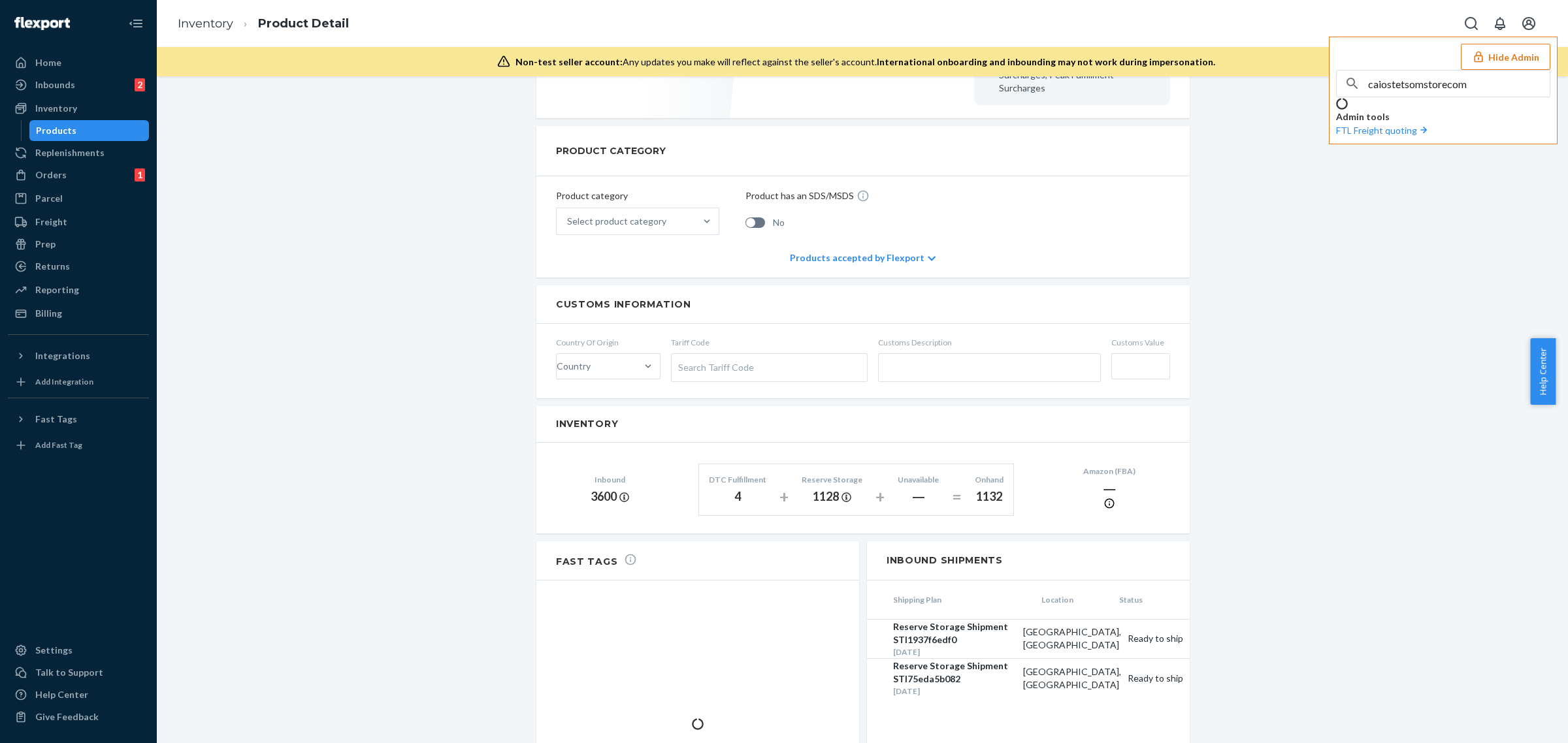
scroll to position [477, 0]
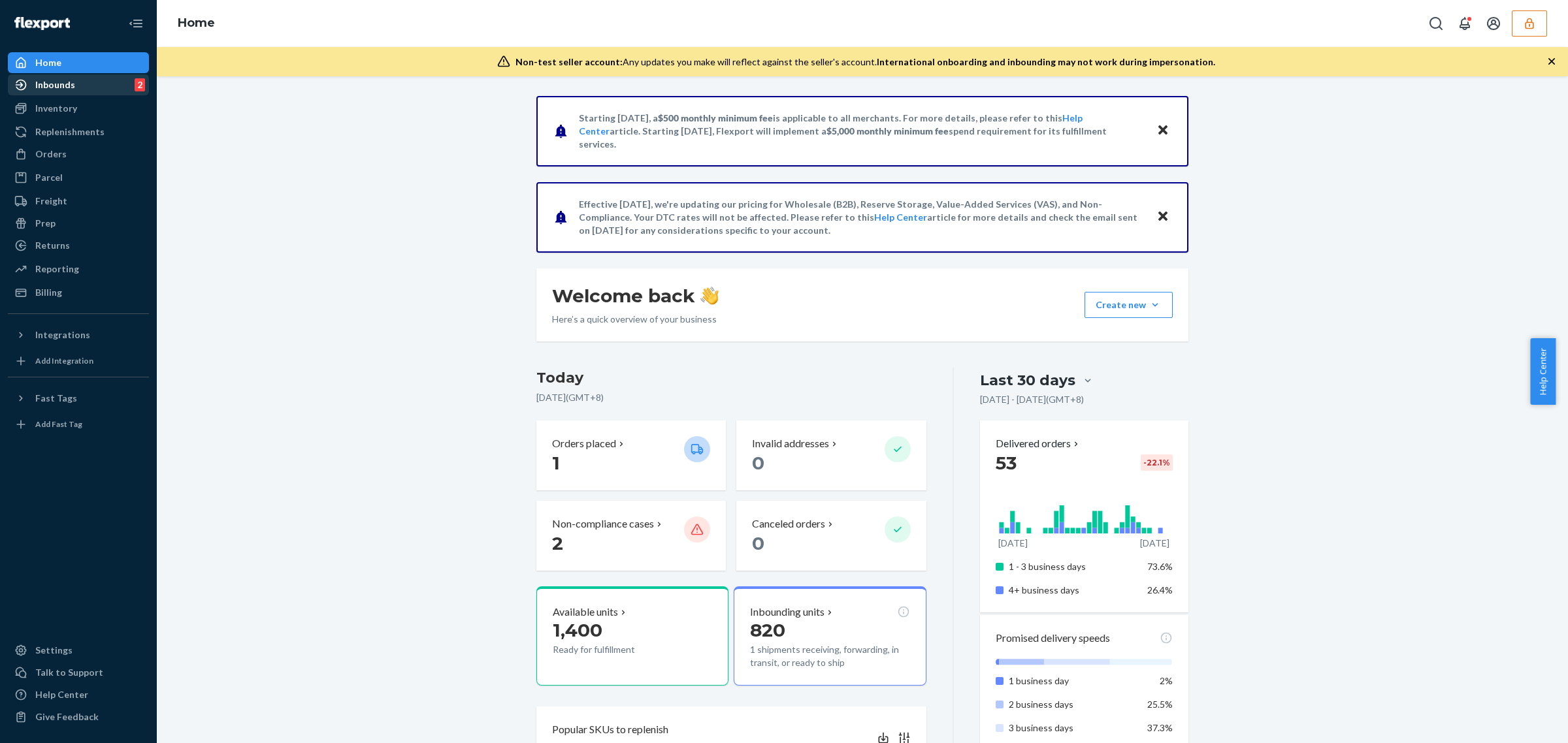
click at [77, 83] on div "Inbounds 2" at bounding box center [78, 85] width 138 height 18
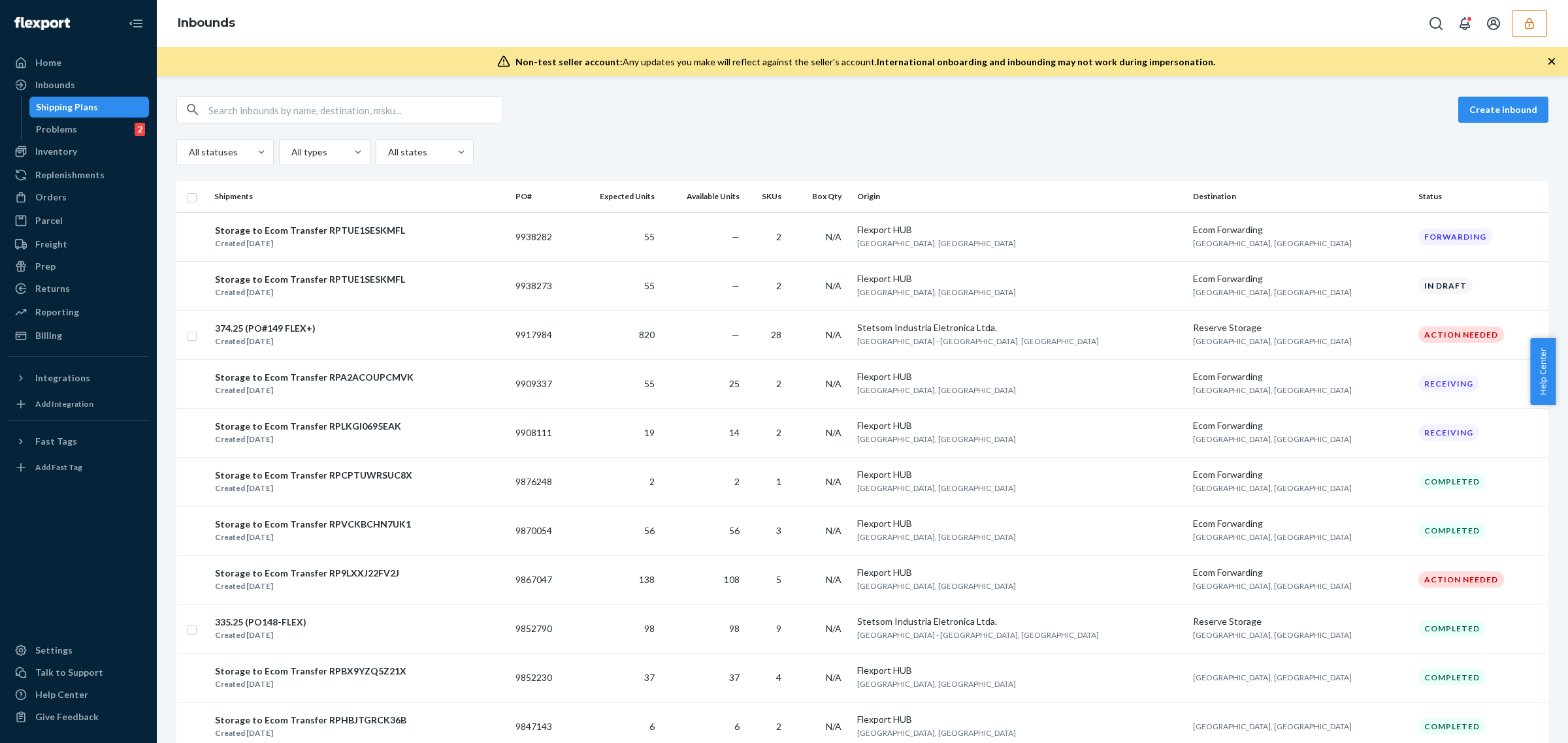
click at [275, 119] on input "text" at bounding box center [355, 110] width 294 height 27
click at [275, 113] on input "text" at bounding box center [355, 110] width 294 height 27
paste input "9909337"
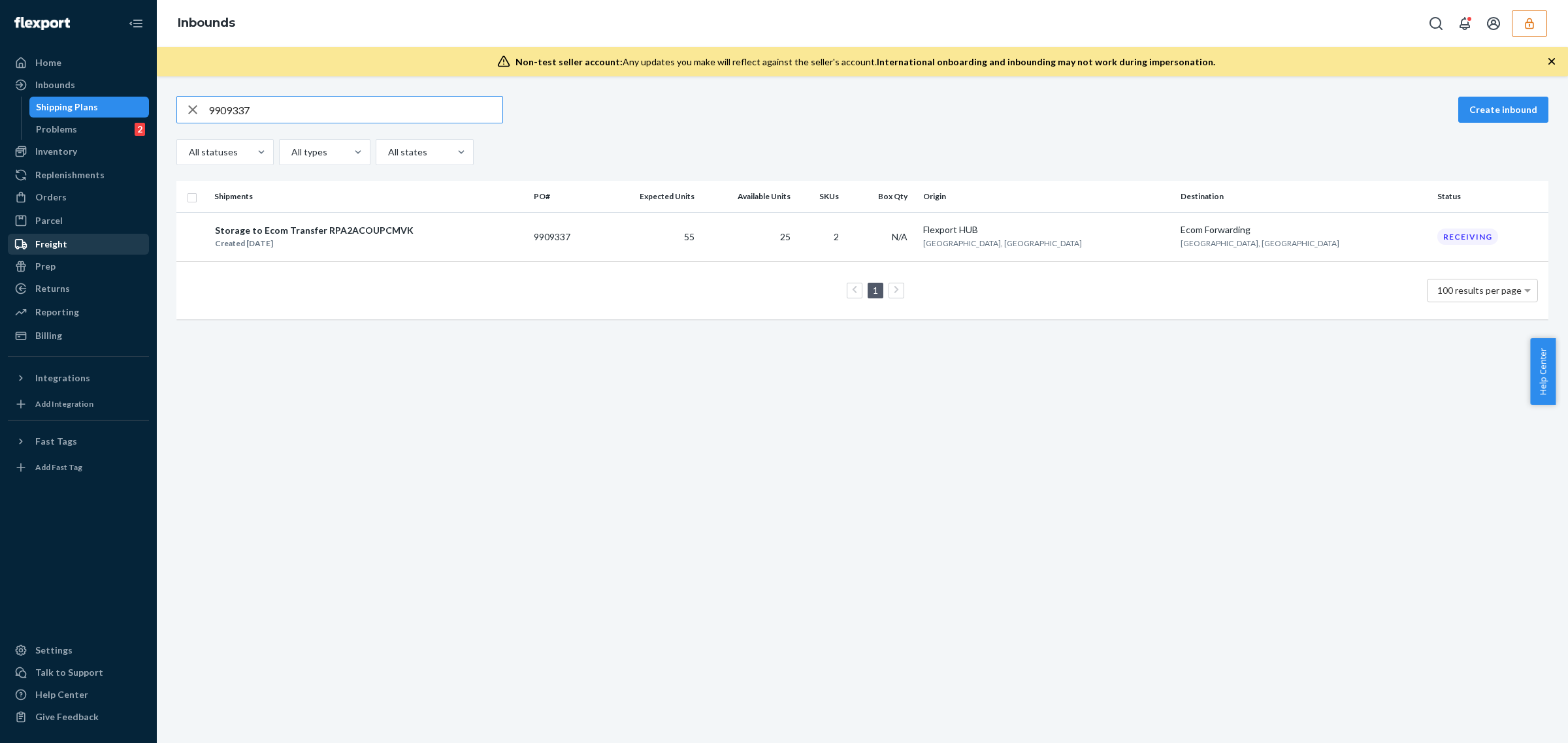
type input "9909337"
click at [795, 242] on td "25" at bounding box center [747, 237] width 96 height 49
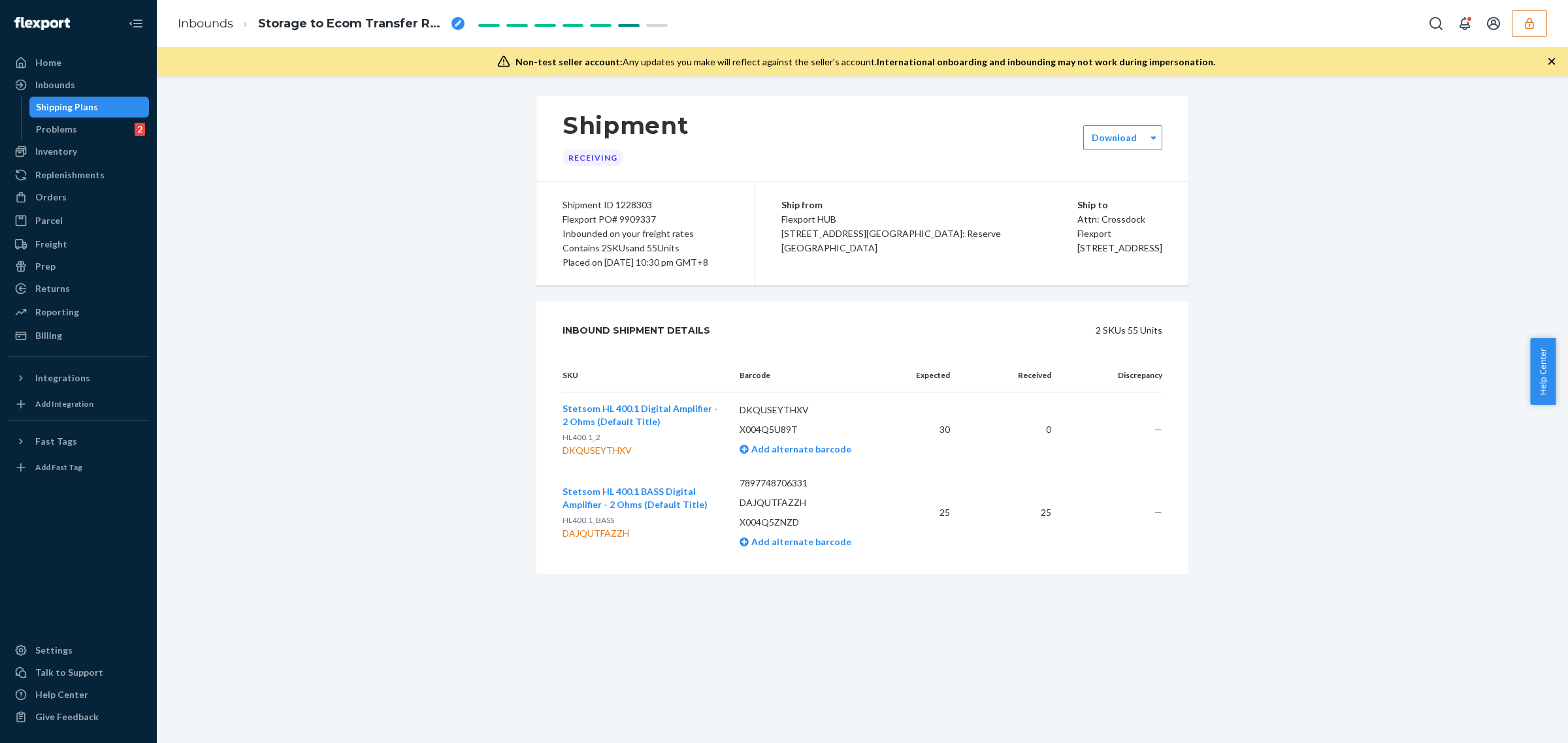
click at [583, 468] on td "Stetsom HL 400.1 Digital Amplifier - 2 Ohms (Default Title) HL400.1_2 DKQUSEYTH…" at bounding box center [646, 430] width 167 height 75
copy div "DKQUSEYTHXV"
click at [44, 89] on div "Inbounds" at bounding box center [56, 85] width 40 height 13
drag, startPoint x: 593, startPoint y: 460, endPoint x: 573, endPoint y: 470, distance: 22.4
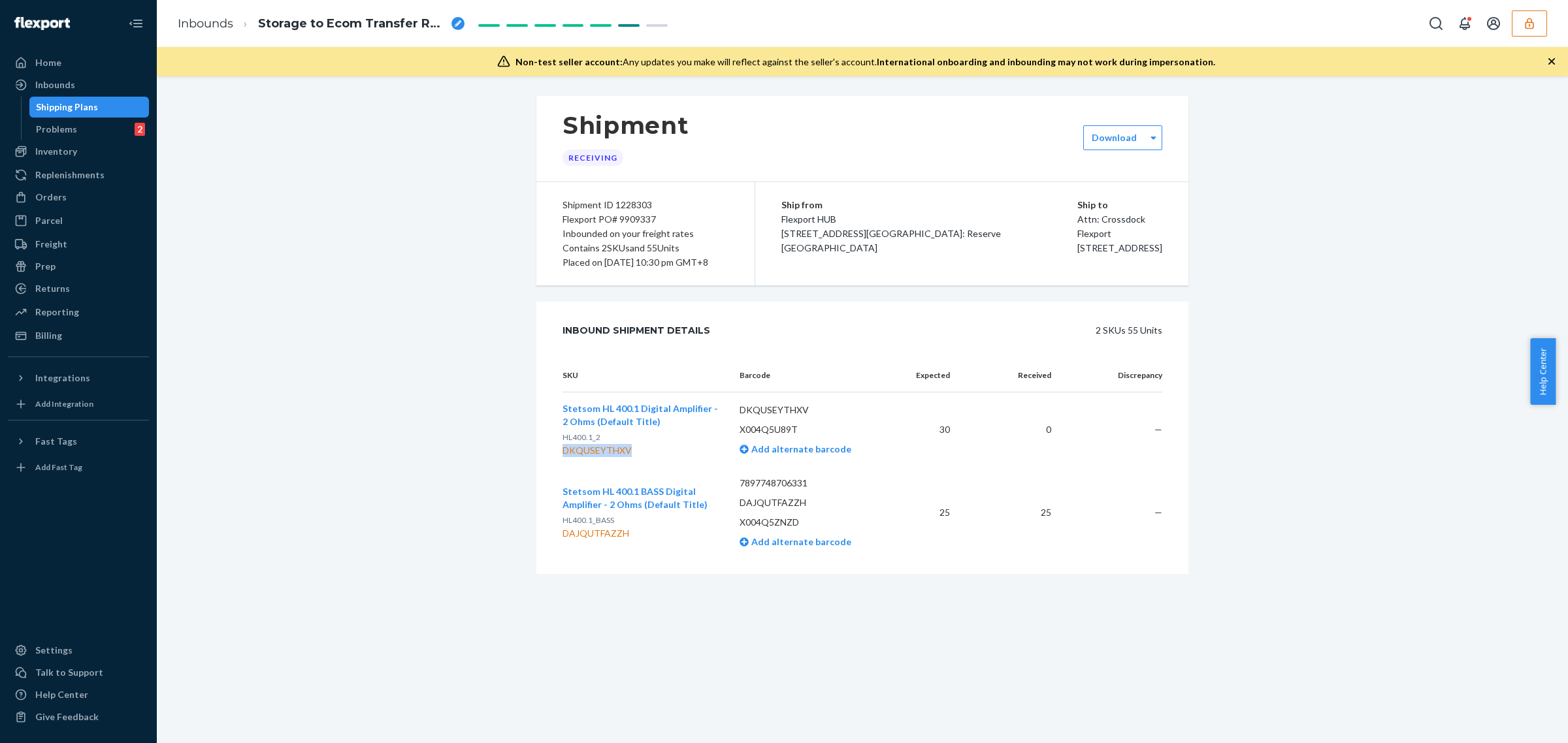
click at [591, 458] on div "DKQUSEYTHXV" at bounding box center [641, 450] width 157 height 13
click at [573, 458] on div "DKQUSEYTHXV" at bounding box center [641, 450] width 157 height 13
click at [338, 328] on div "Shipment Receiving Download Shipment ID 1228303 Flexport PO# 9909337 Inbounded …" at bounding box center [862, 356] width 1391 height 520
click at [1534, 24] on icon "button" at bounding box center [1530, 24] width 13 height 13
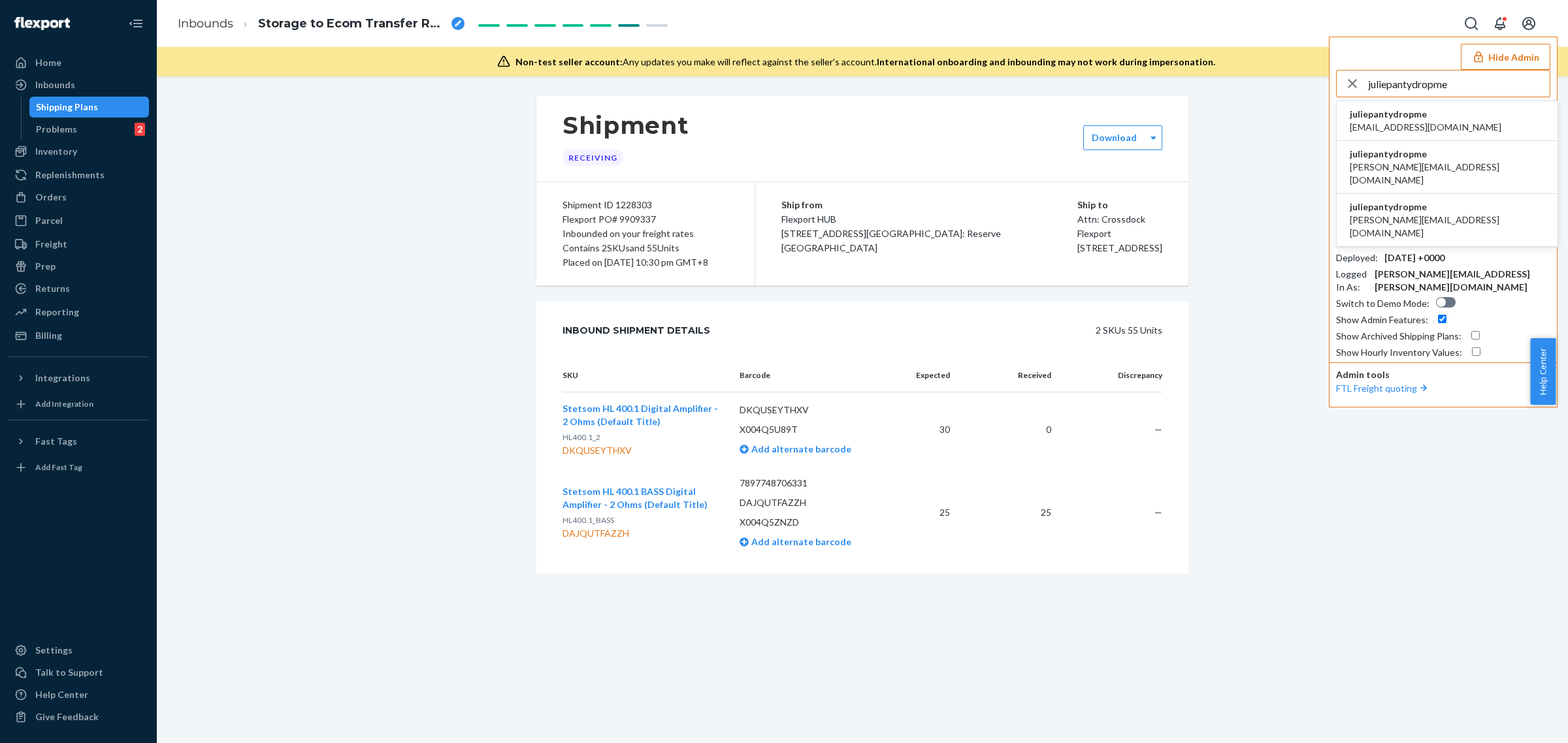
type input "juliepantydropme"
click at [1421, 121] on span "elle@pantydrop.me" at bounding box center [1426, 127] width 152 height 13
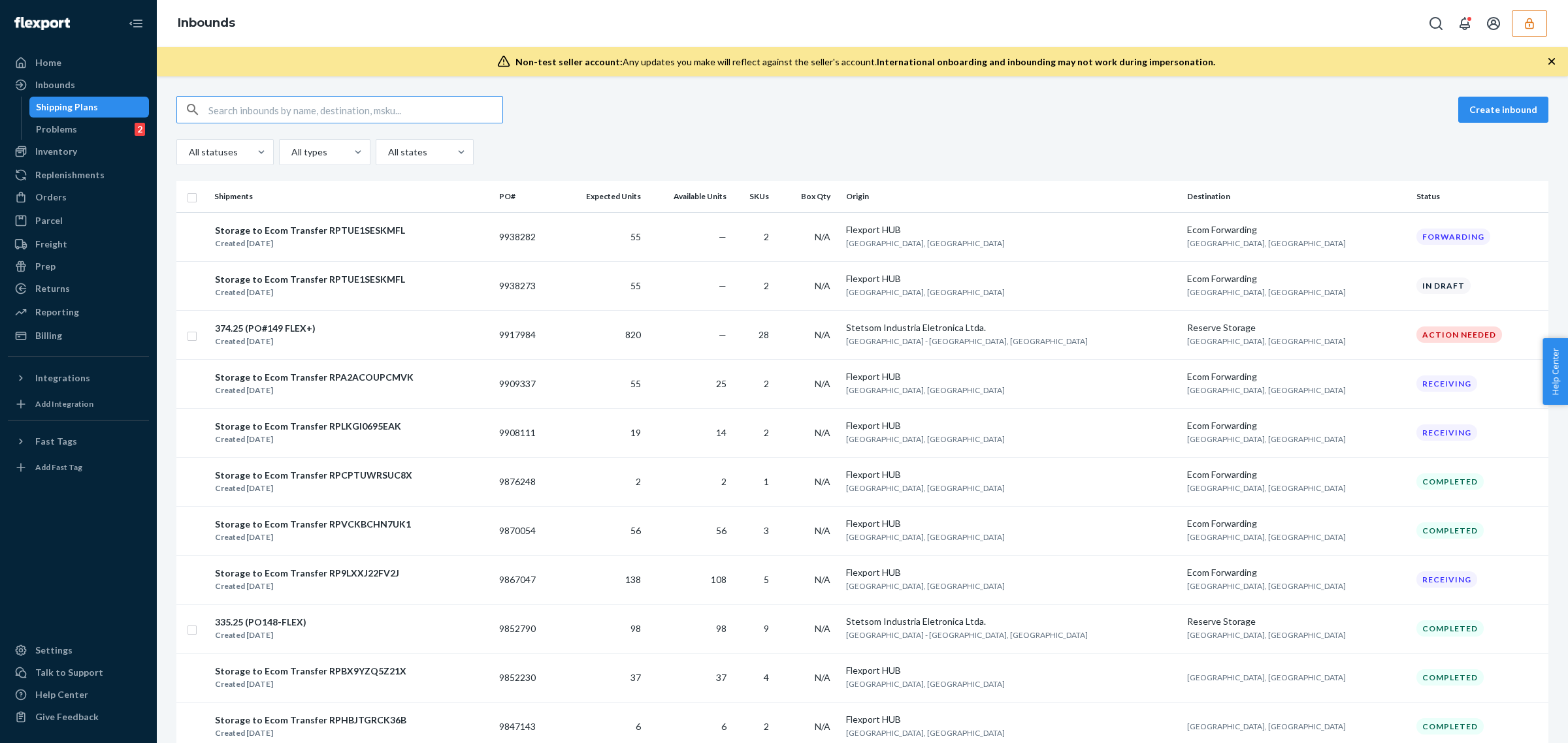
click at [262, 110] on input "text" at bounding box center [355, 110] width 294 height 27
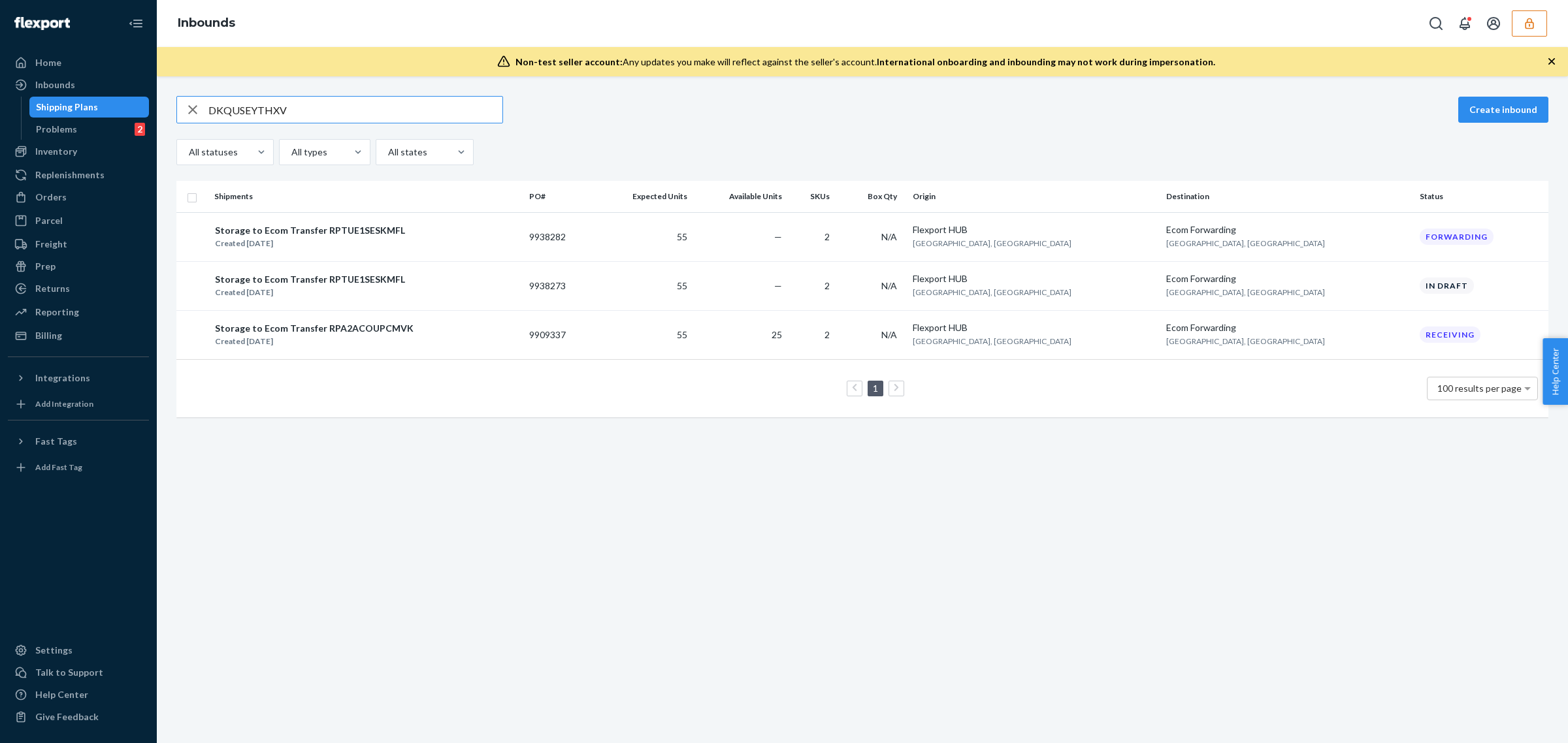
type input "DKQUSEYTHXV"
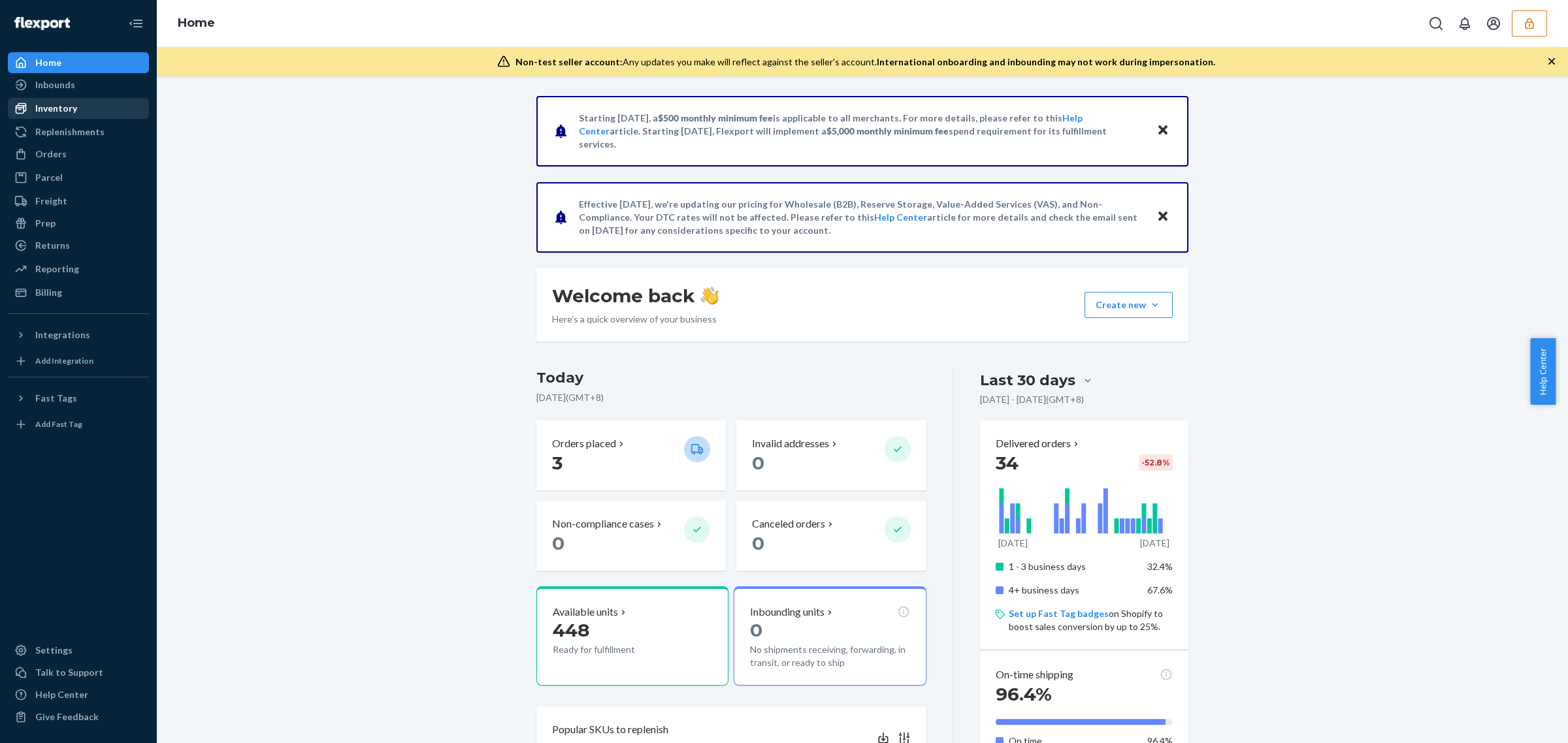
click at [62, 105] on div "Inventory" at bounding box center [57, 108] width 42 height 13
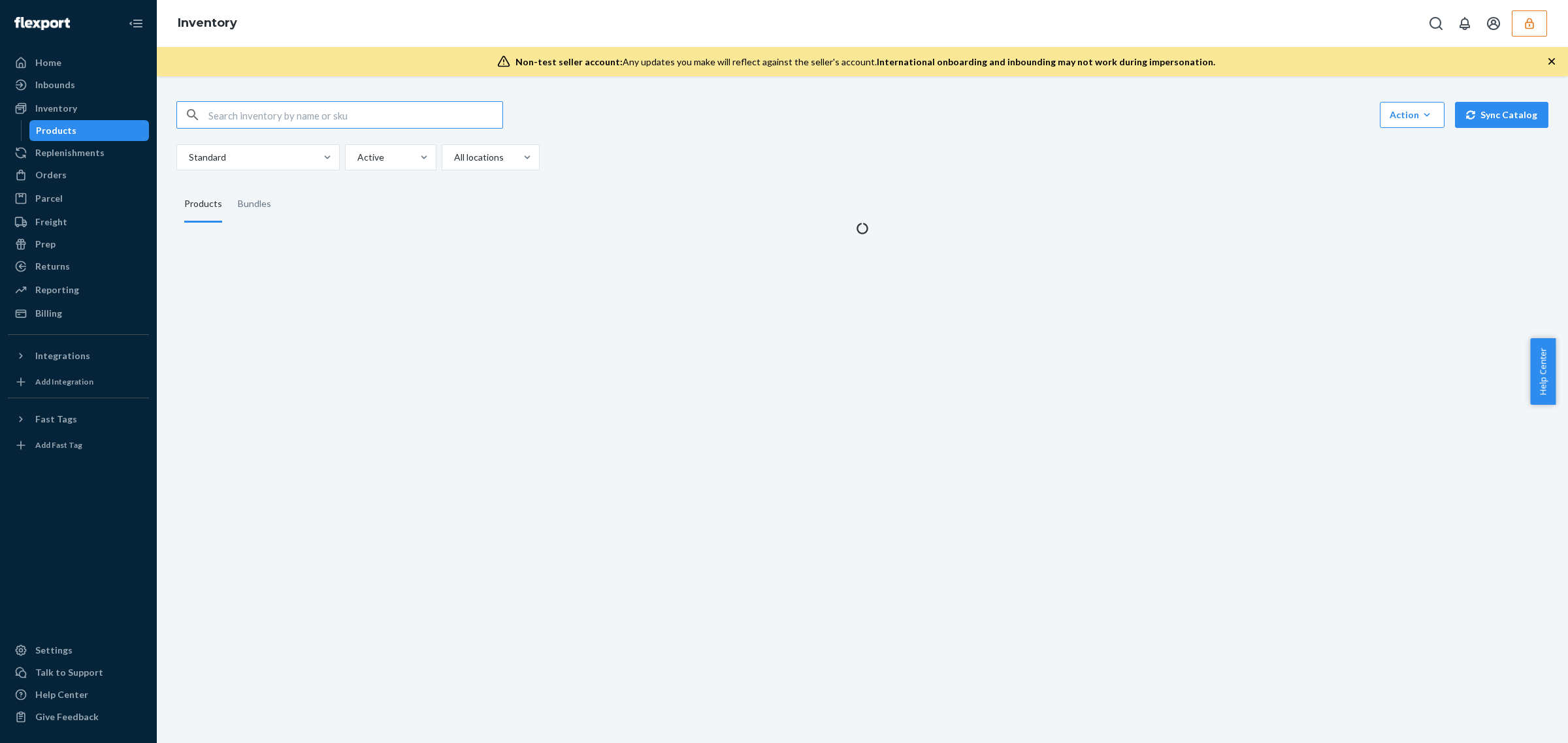
click at [286, 112] on input "text" at bounding box center [355, 114] width 294 height 27
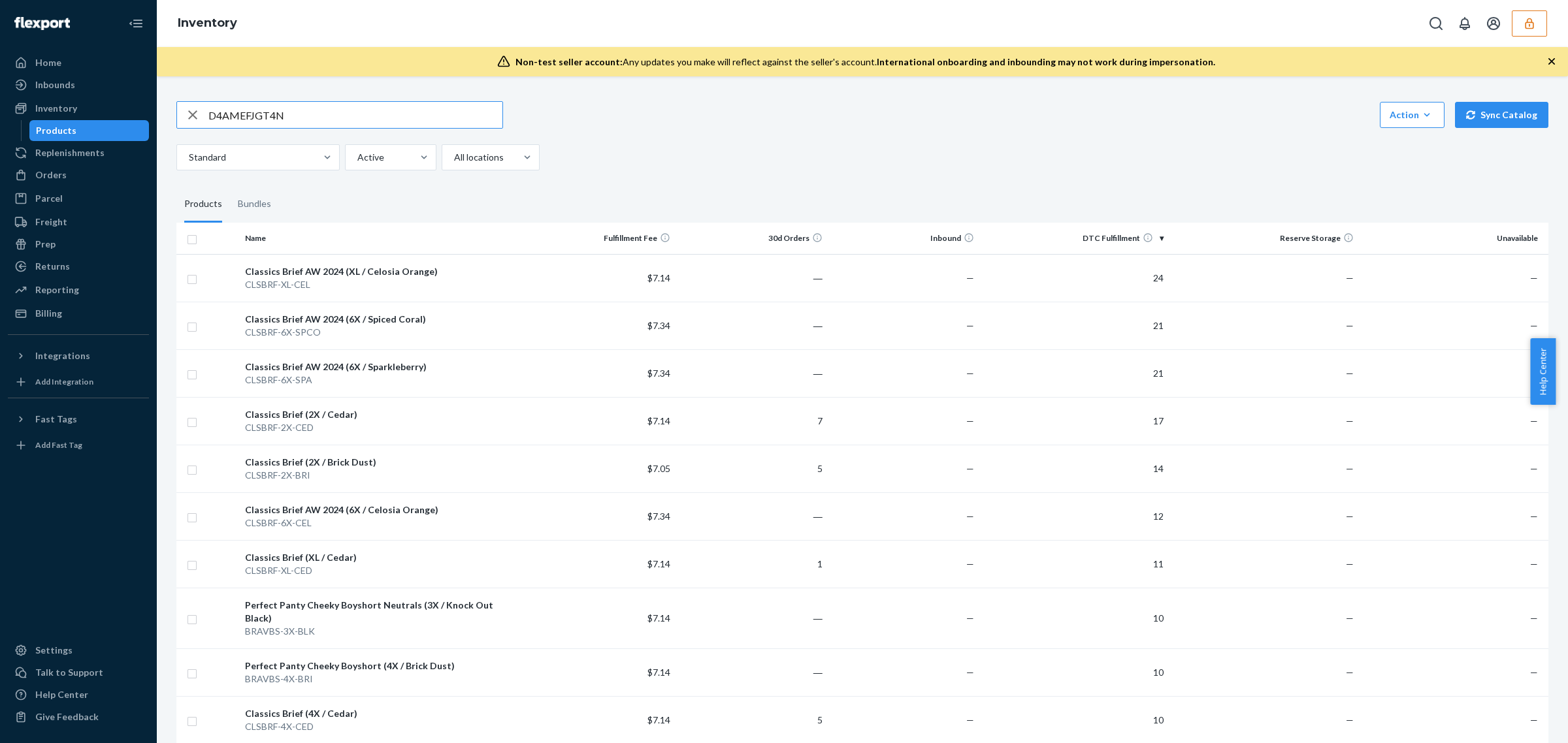
type input "D4AMEFJGT4N"
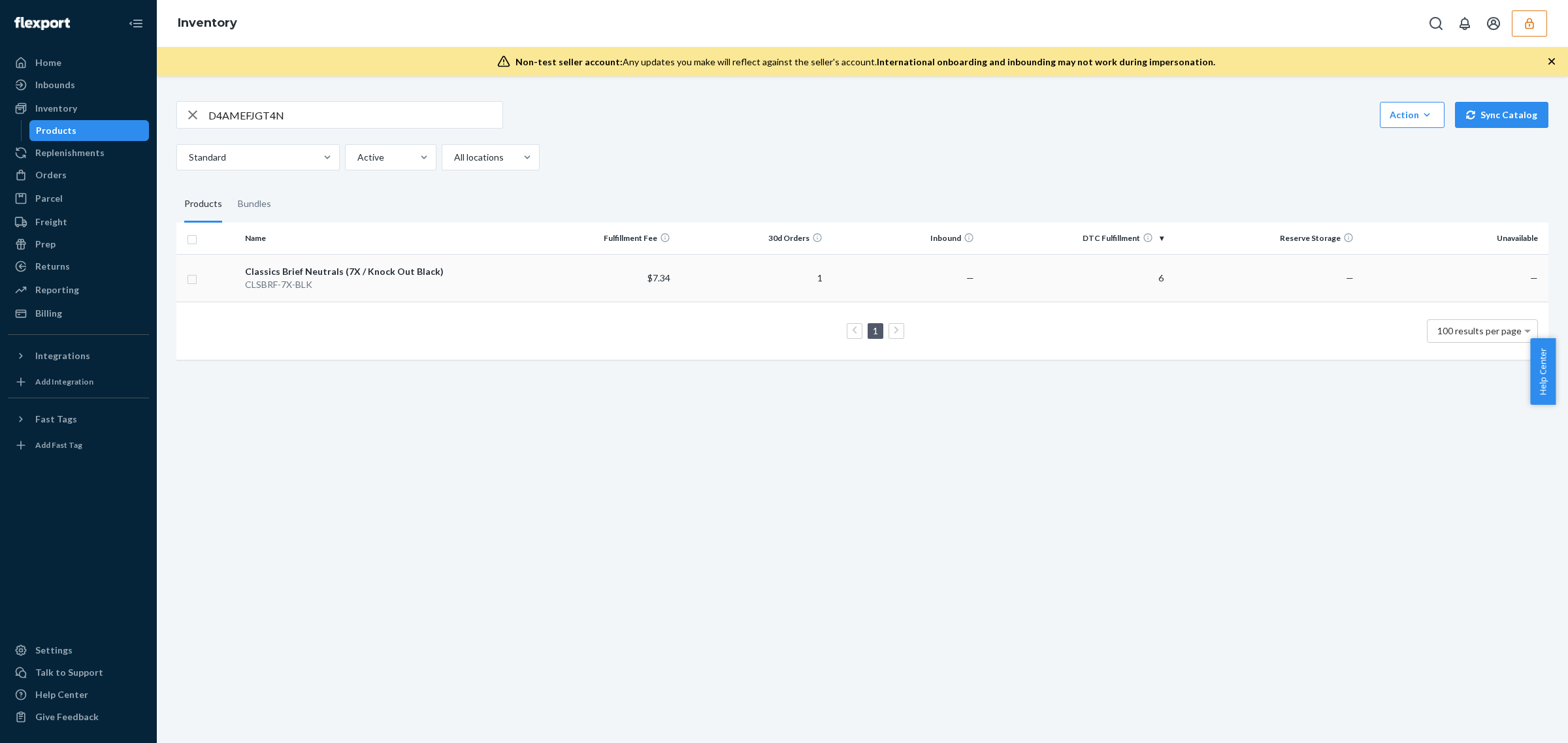
click at [643, 292] on td "$7.34" at bounding box center [600, 278] width 152 height 48
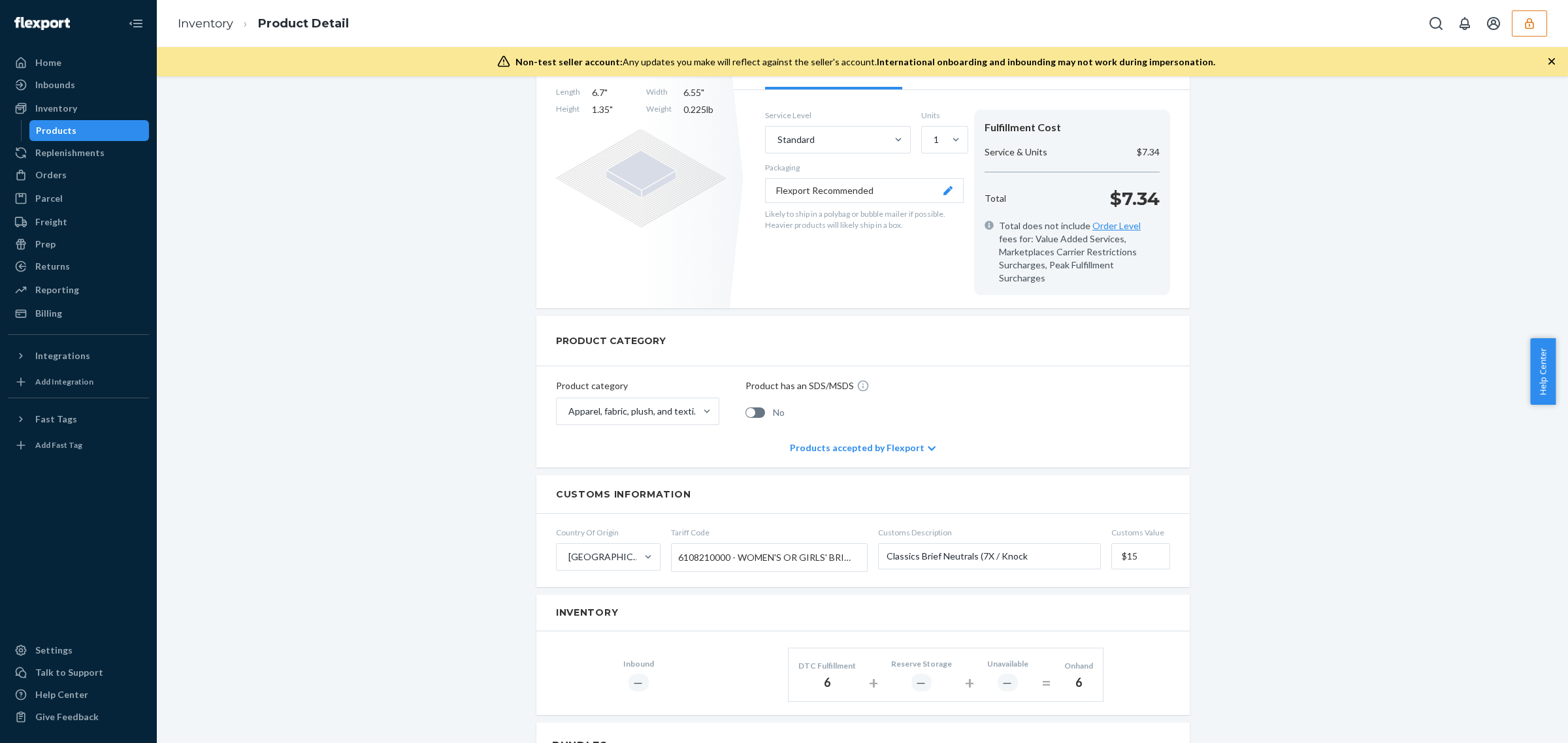
scroll to position [490, 0]
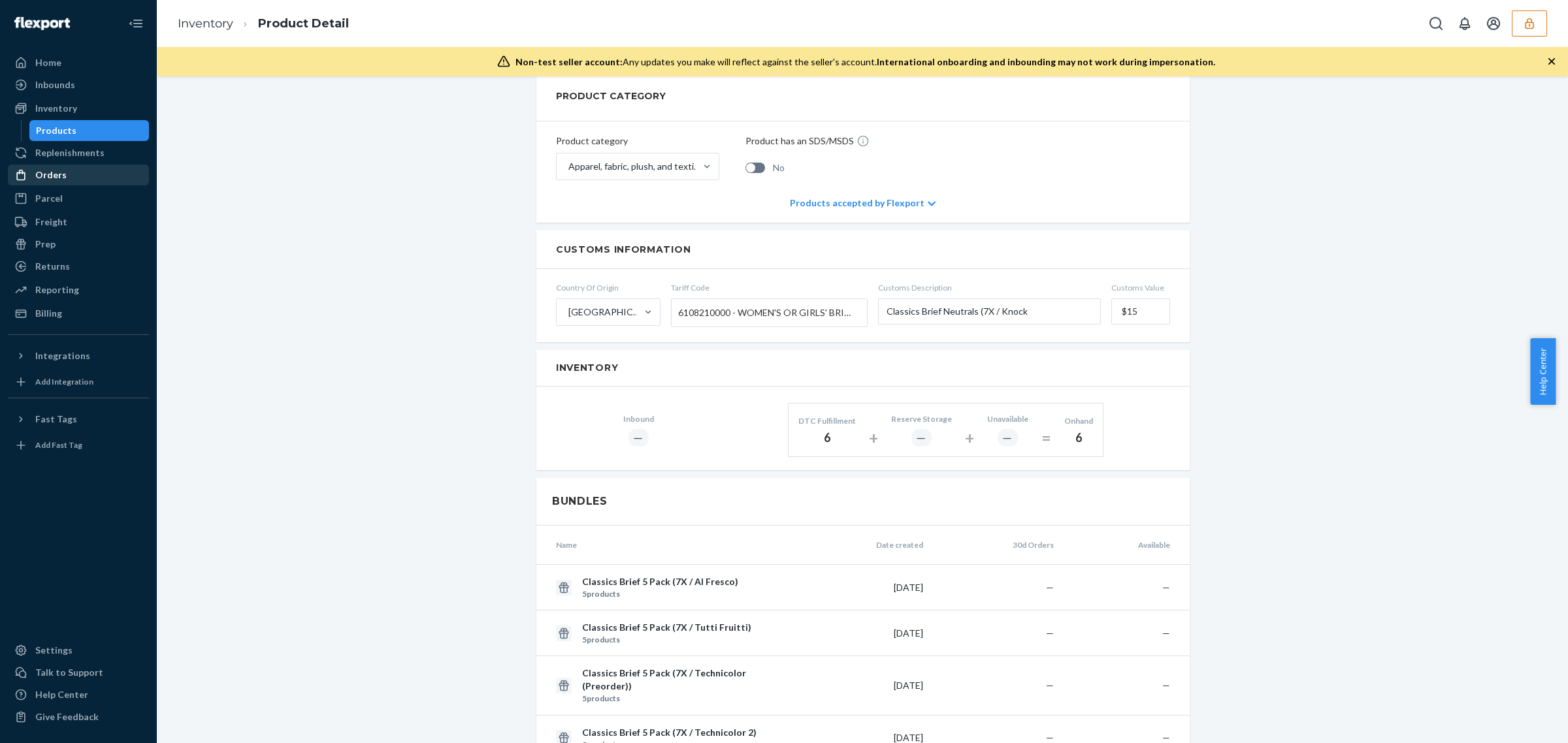
click at [82, 175] on div "Orders" at bounding box center [78, 175] width 138 height 18
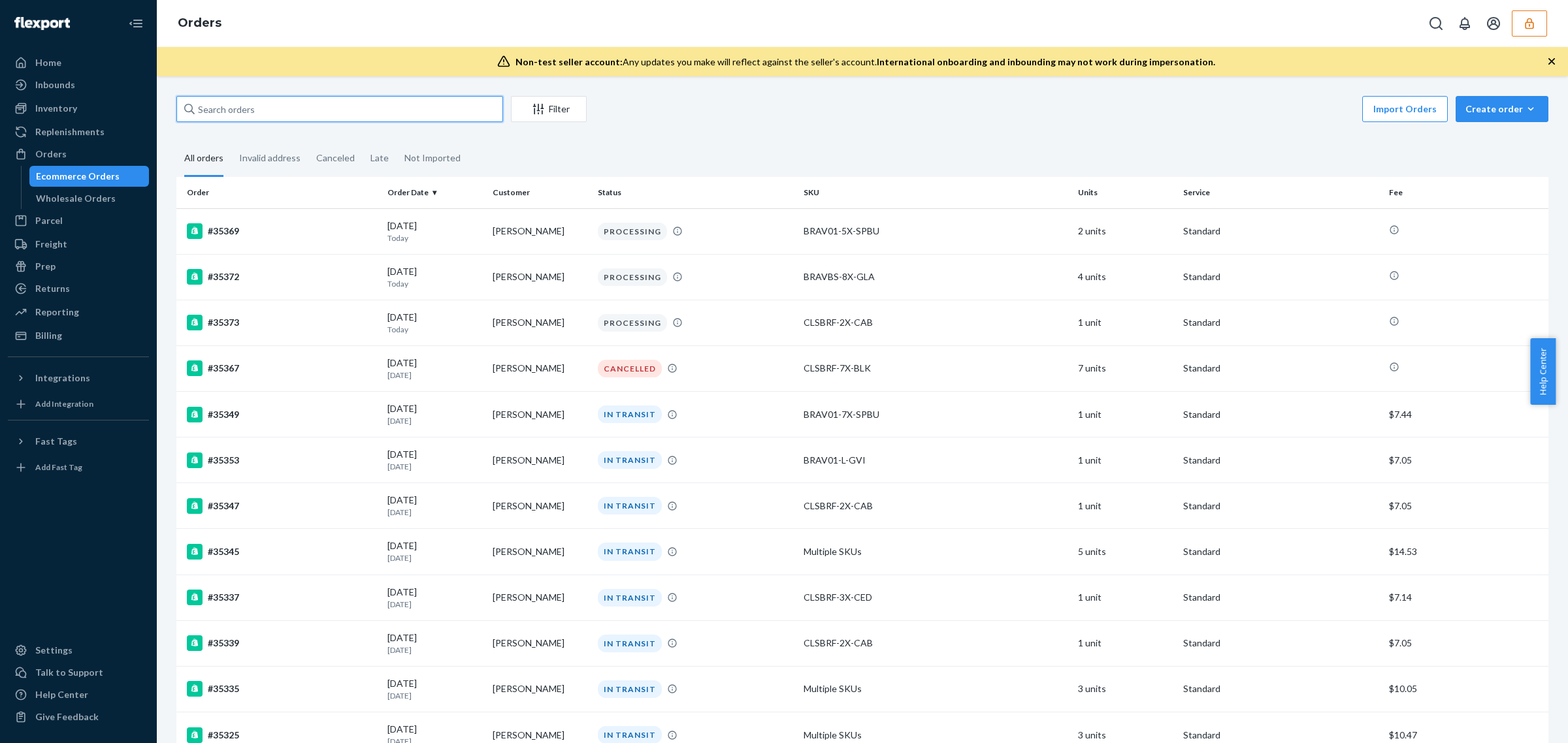
click at [462, 114] on input "text" at bounding box center [340, 109] width 327 height 27
paste input "D4AMEFJGT4N"
type input "D4AMEFJGT4N"
